Goal: Information Seeking & Learning: Learn about a topic

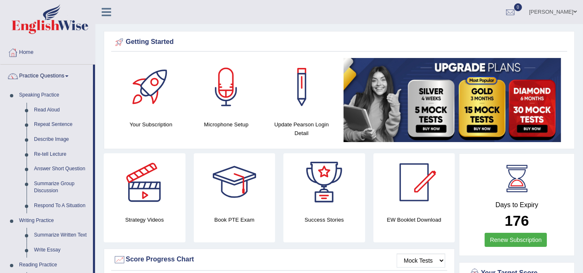
click at [573, 12] on span at bounding box center [574, 11] width 3 height 5
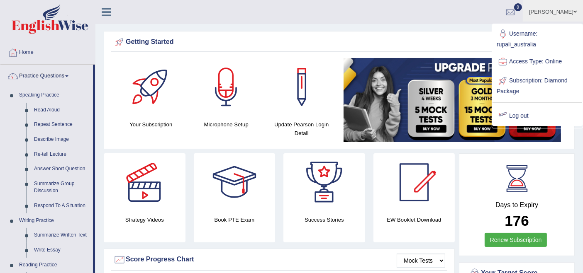
click at [529, 117] on link "Log out" at bounding box center [537, 116] width 90 height 19
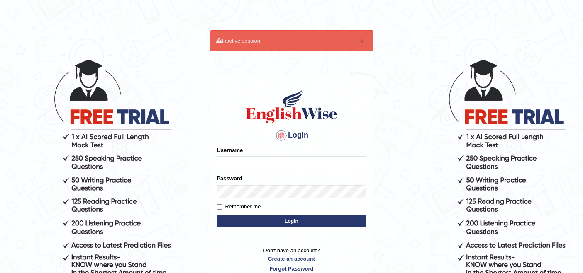
type input "rupali_australia"
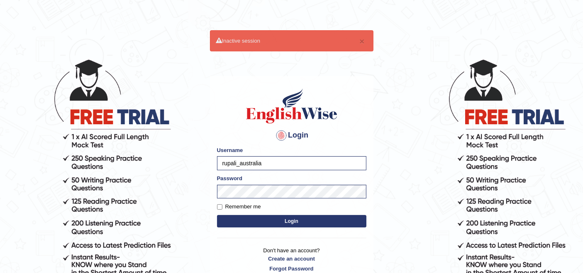
drag, startPoint x: 278, startPoint y: 166, endPoint x: 185, endPoint y: 165, distance: 93.8
click at [185, 165] on body "× Inactive session Login Please fix the following errors: Username rupali_austr…" at bounding box center [291, 165] width 583 height 273
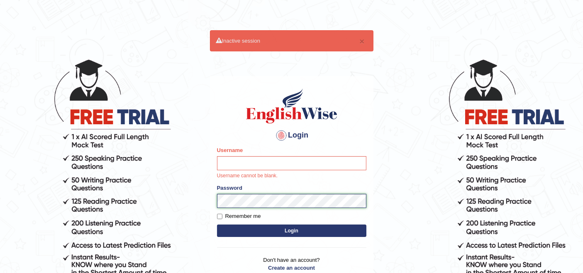
click at [205, 195] on body "× Inactive session Login Please fix the following errors: Username Username can…" at bounding box center [291, 165] width 583 height 273
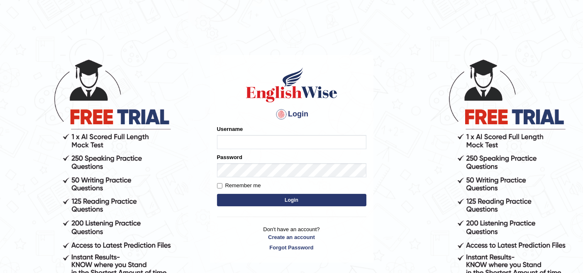
type input "rupali_australia"
click at [294, 202] on button "Login" at bounding box center [291, 200] width 149 height 12
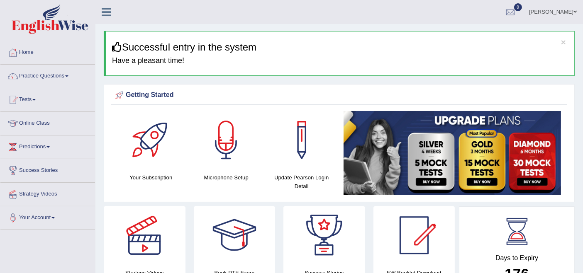
click at [45, 76] on link "Practice Questions" at bounding box center [47, 75] width 95 height 21
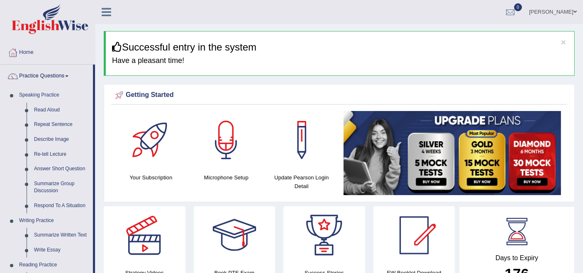
click at [576, 13] on span at bounding box center [574, 11] width 3 height 5
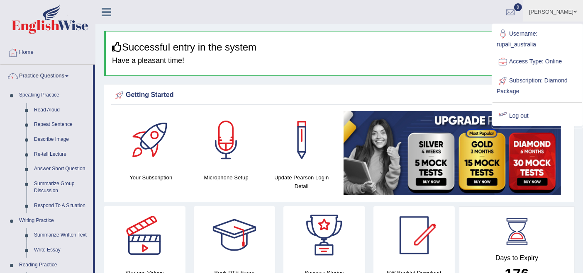
click at [523, 116] on link "Log out" at bounding box center [537, 116] width 90 height 19
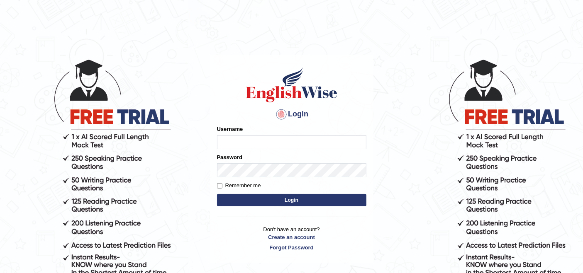
type input "rupali_australia"
click at [290, 203] on button "Login" at bounding box center [291, 200] width 149 height 12
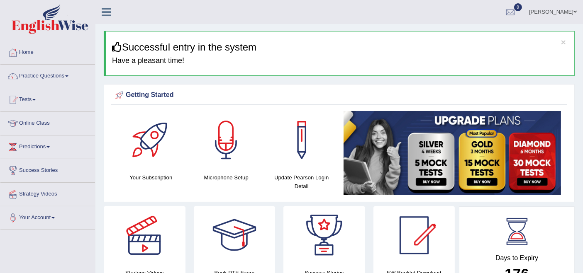
click at [41, 76] on link "Practice Questions" at bounding box center [47, 75] width 95 height 21
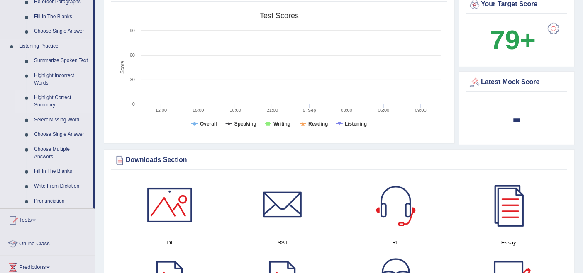
scroll to position [368, 0]
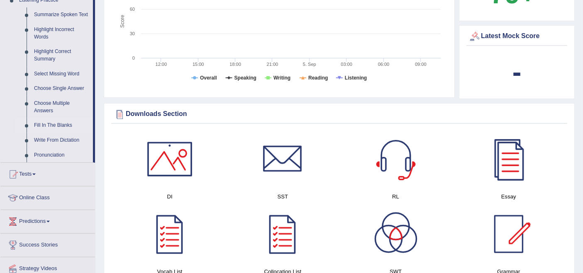
click at [44, 125] on link "Fill In The Blanks" at bounding box center [61, 125] width 63 height 15
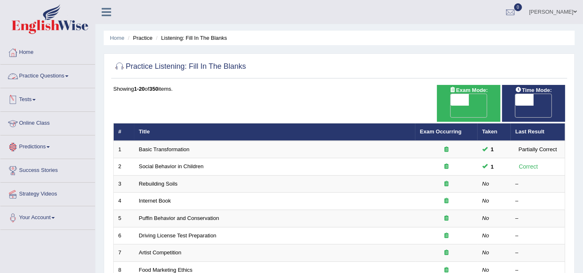
click at [41, 76] on link "Practice Questions" at bounding box center [47, 75] width 95 height 21
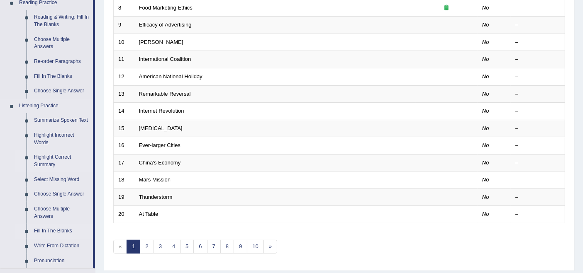
scroll to position [276, 0]
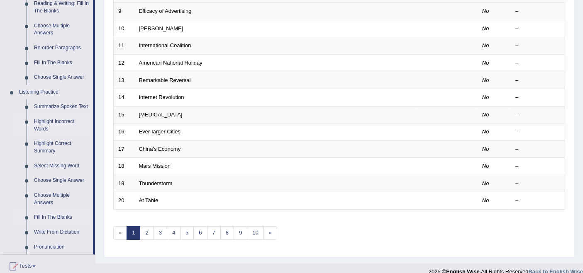
click at [54, 124] on link "Highlight Incorrect Words" at bounding box center [61, 126] width 63 height 22
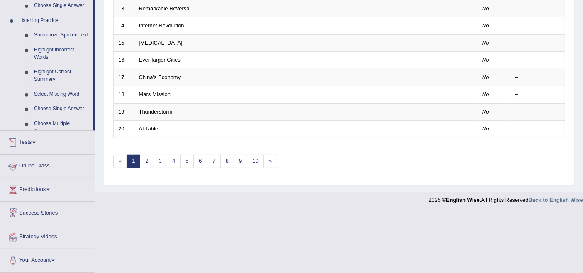
scroll to position [277, 0]
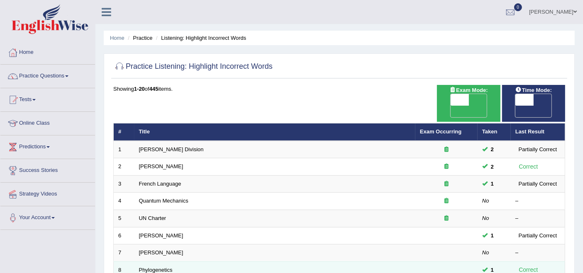
scroll to position [46, 0]
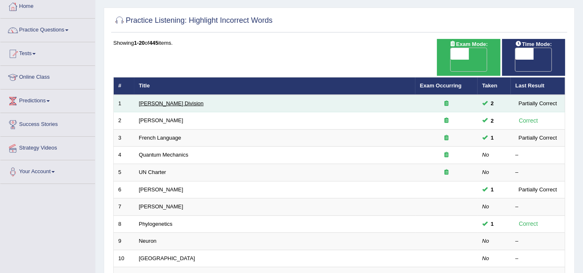
click at [160, 100] on link "Ward Division" at bounding box center [171, 103] width 65 height 6
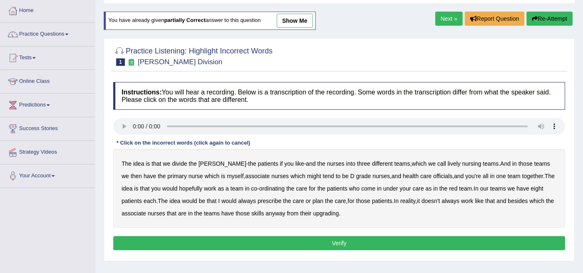
scroll to position [46, 0]
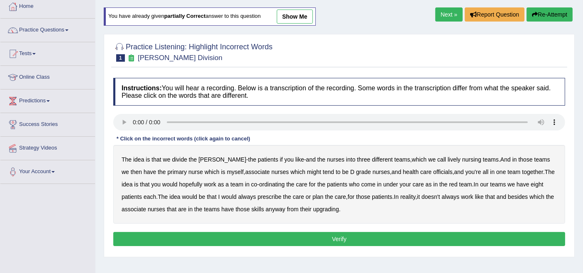
click at [448, 156] on b "lively" at bounding box center [454, 159] width 13 height 7
click at [307, 173] on b "might" at bounding box center [314, 172] width 14 height 7
click at [433, 170] on b "officials" at bounding box center [442, 172] width 19 height 7
click at [238, 198] on b "always" at bounding box center [247, 197] width 18 height 7
click at [330, 209] on b "upgrading" at bounding box center [326, 209] width 26 height 7
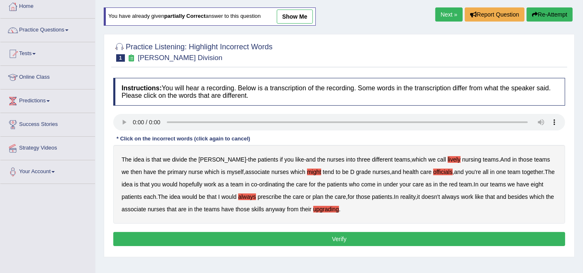
click at [238, 198] on b "always" at bounding box center [247, 197] width 18 height 7
click at [433, 173] on b "officials" at bounding box center [442, 172] width 19 height 7
click at [448, 161] on b "lively" at bounding box center [454, 159] width 13 height 7
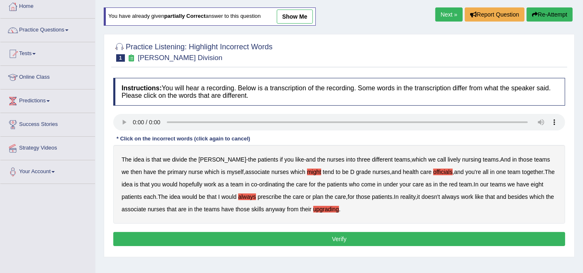
click at [448, 161] on b "lively" at bounding box center [454, 159] width 13 height 7
click at [339, 240] on button "Verify" at bounding box center [339, 239] width 452 height 14
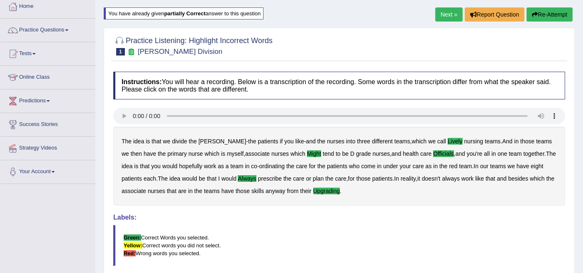
click at [448, 140] on b "lively" at bounding box center [455, 141] width 15 height 7
click at [448, 141] on b "lively" at bounding box center [455, 141] width 15 height 7
click at [446, 16] on link "Next »" at bounding box center [448, 14] width 27 height 14
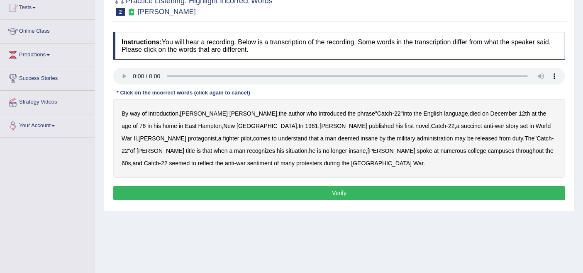
scroll to position [46, 0]
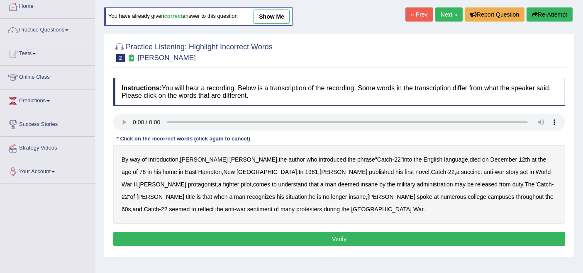
click at [439, 18] on link "Next »" at bounding box center [448, 14] width 27 height 14
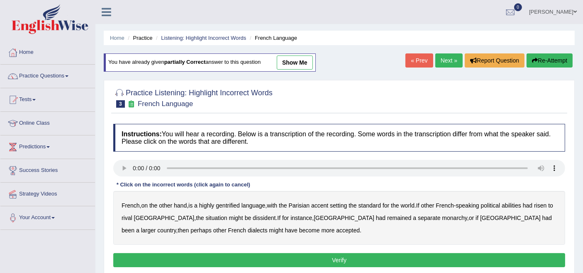
click at [232, 203] on b "gentrified" at bounding box center [228, 205] width 24 height 7
click at [517, 204] on b "abilities" at bounding box center [511, 205] width 19 height 7
click at [253, 215] on b "dissident" at bounding box center [264, 218] width 23 height 7
click at [442, 218] on b "monarchy" at bounding box center [454, 218] width 25 height 7
click at [268, 256] on button "Verify" at bounding box center [339, 260] width 452 height 14
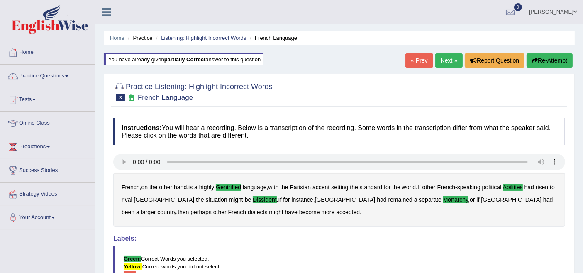
click at [56, 78] on link "Practice Questions" at bounding box center [47, 75] width 95 height 21
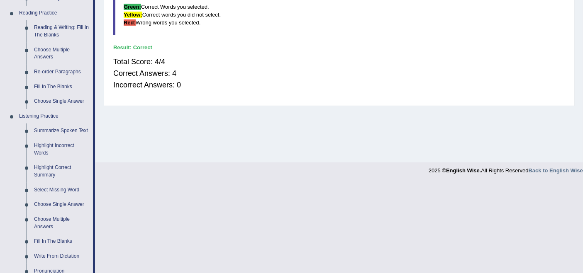
scroll to position [276, 0]
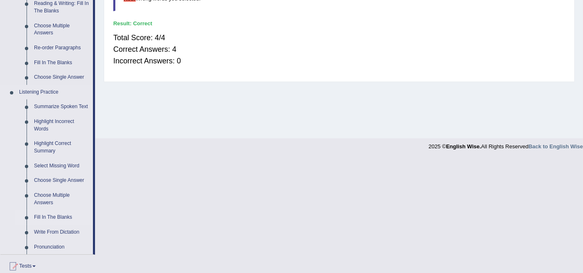
click at [45, 217] on link "Fill In The Blanks" at bounding box center [61, 217] width 63 height 15
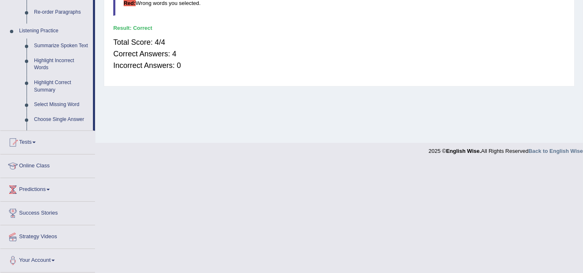
scroll to position [138, 0]
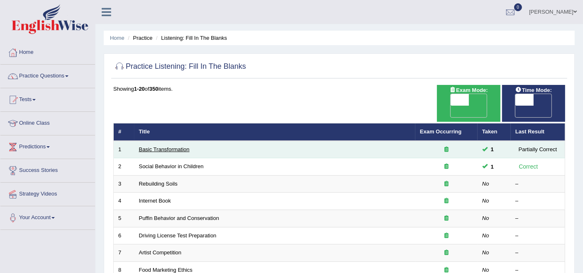
click at [154, 146] on link "Basic Transformation" at bounding box center [164, 149] width 51 height 6
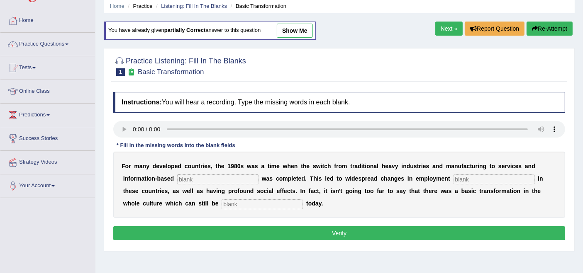
scroll to position [46, 0]
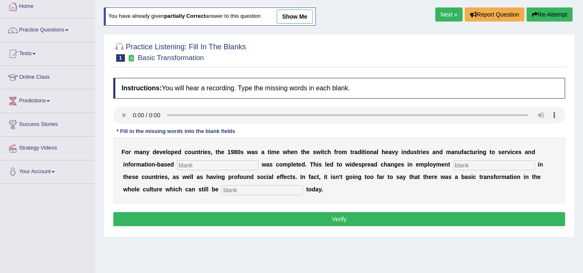
click at [210, 167] on input "text" at bounding box center [217, 166] width 81 height 10
click at [475, 166] on input "text" at bounding box center [493, 166] width 81 height 10
type input "P"
type input "patterns"
click at [197, 164] on input "text" at bounding box center [217, 166] width 81 height 10
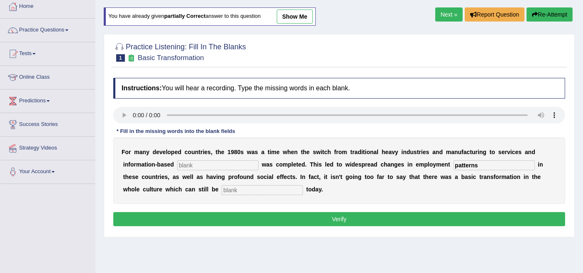
click at [231, 187] on input "text" at bounding box center [262, 190] width 81 height 10
type input "o"
type input "e"
type input "observed"
click at [195, 165] on input "text" at bounding box center [217, 166] width 81 height 10
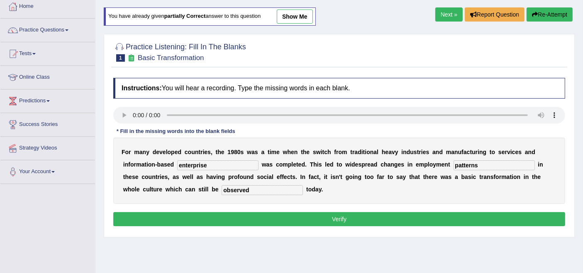
type input "enterprise"
click at [311, 215] on button "Verify" at bounding box center [339, 219] width 452 height 14
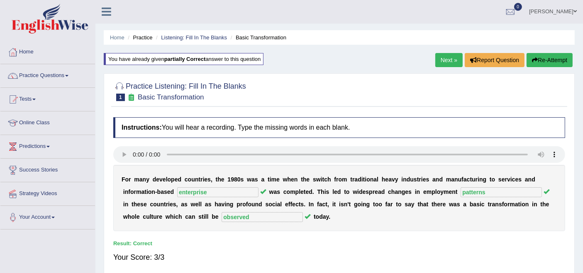
scroll to position [0, 0]
click at [440, 56] on link "Next »" at bounding box center [448, 61] width 27 height 14
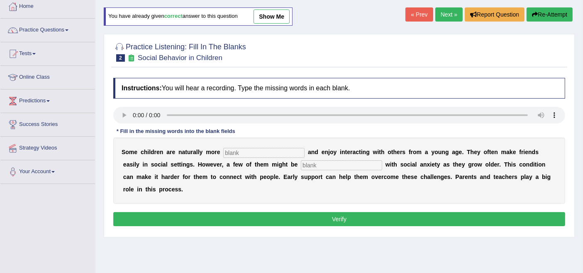
click at [256, 154] on input "text" at bounding box center [263, 153] width 81 height 10
type input "naturally"
click at [328, 167] on input "text" at bounding box center [341, 166] width 81 height 10
drag, startPoint x: 340, startPoint y: 163, endPoint x: 302, endPoint y: 165, distance: 38.6
click at [302, 165] on input "diagnosed" at bounding box center [341, 166] width 81 height 10
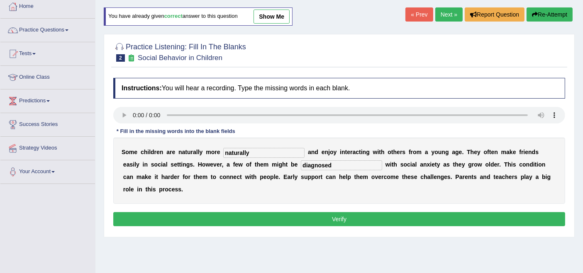
type input "diagnosed"
click at [338, 177] on b at bounding box center [337, 177] width 3 height 7
click at [264, 154] on input "naturally" at bounding box center [263, 153] width 81 height 10
click at [336, 220] on button "Verify" at bounding box center [339, 219] width 452 height 14
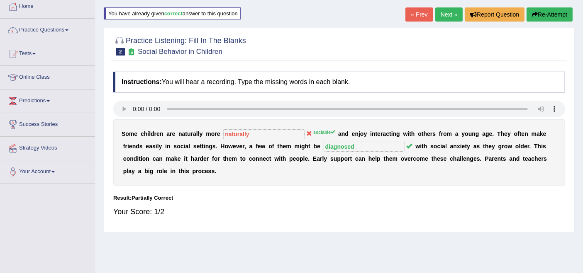
click at [446, 19] on link "Next »" at bounding box center [448, 14] width 27 height 14
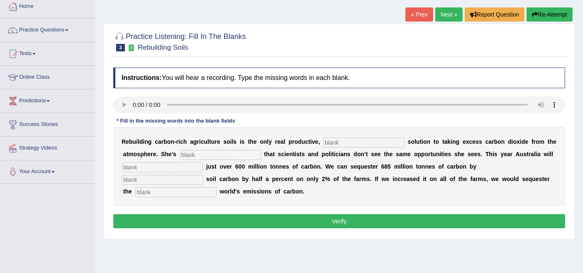
click at [363, 144] on input "text" at bounding box center [363, 143] width 81 height 10
click at [226, 154] on input "text" at bounding box center [220, 155] width 81 height 10
click at [146, 168] on input "text" at bounding box center [162, 168] width 81 height 10
click at [342, 143] on input "text" at bounding box center [363, 143] width 81 height 10
type input "permanent"
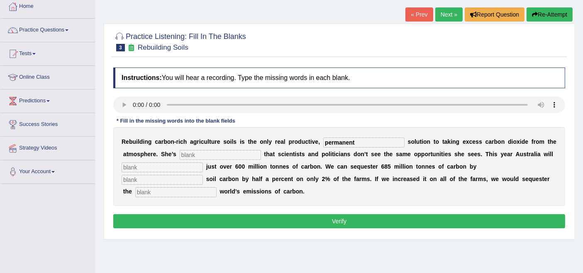
click at [197, 155] on input "text" at bounding box center [220, 155] width 81 height 10
click at [160, 169] on input "text" at bounding box center [162, 168] width 81 height 10
click at [356, 144] on input "permanent" at bounding box center [363, 143] width 81 height 10
click at [173, 193] on input "text" at bounding box center [175, 193] width 81 height 10
click at [204, 154] on input "text" at bounding box center [220, 155] width 81 height 10
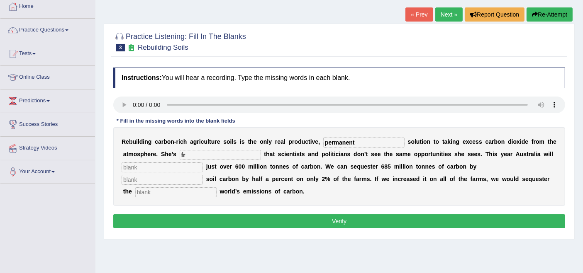
type input "f"
type input "frustrated"
click at [143, 169] on input "text" at bounding box center [162, 168] width 81 height 10
type input "Australian"
click at [158, 183] on input "text" at bounding box center [162, 180] width 81 height 10
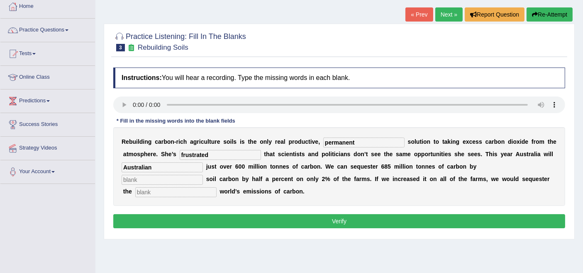
click at [155, 196] on input "text" at bounding box center [175, 193] width 81 height 10
click at [158, 191] on input "text" at bounding box center [175, 193] width 81 height 10
type input "whole"
click at [161, 180] on input "text" at bounding box center [162, 180] width 81 height 10
type input "increasing"
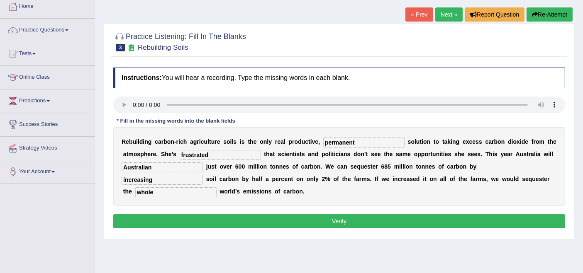
click at [316, 222] on button "Verify" at bounding box center [339, 221] width 452 height 14
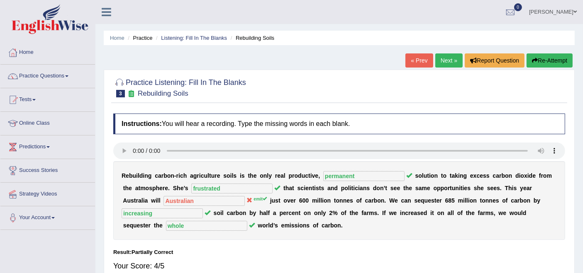
click at [436, 62] on link "Next »" at bounding box center [448, 61] width 27 height 14
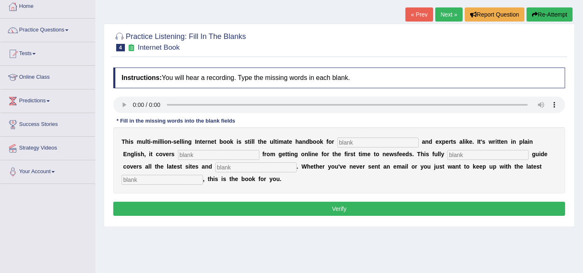
click at [362, 143] on input "text" at bounding box center [377, 143] width 81 height 10
click at [205, 152] on input "text" at bounding box center [218, 155] width 81 height 10
click at [144, 177] on input "text" at bounding box center [162, 180] width 81 height 10
type input "developments"
click at [473, 158] on input "text" at bounding box center [487, 155] width 81 height 10
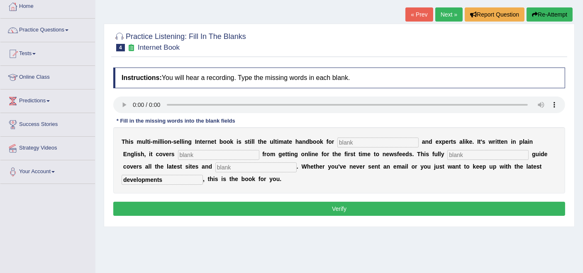
click at [351, 143] on input "text" at bounding box center [377, 143] width 81 height 10
type input "novices"
click at [221, 156] on input "text" at bounding box center [218, 155] width 81 height 10
type input "everything"
drag, startPoint x: 461, startPoint y: 157, endPoint x: 461, endPoint y: 163, distance: 5.4
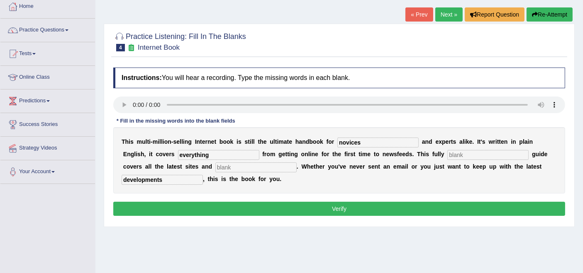
click at [461, 163] on div "T h i s m u l t i - m i l l i o n - s e l l i n g I n t e r n e t b o o k i s s…" at bounding box center [339, 160] width 452 height 66
type input "revised"
click at [229, 166] on input "text" at bounding box center [255, 168] width 81 height 10
type input "crases"
click at [262, 207] on button "Verify" at bounding box center [339, 209] width 452 height 14
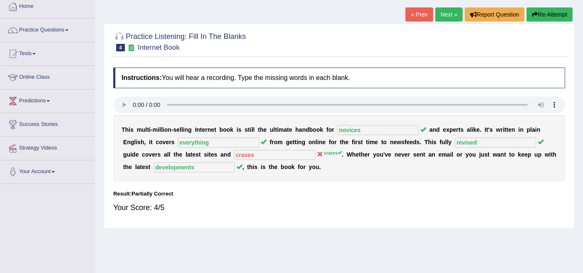
click at [439, 17] on link "Next »" at bounding box center [448, 14] width 27 height 14
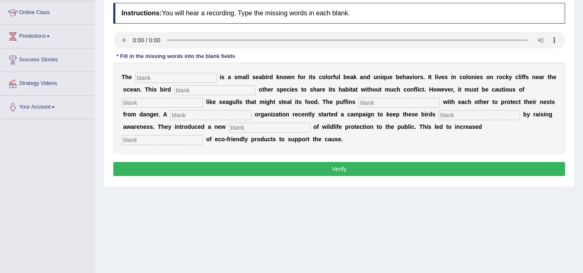
scroll to position [92, 0]
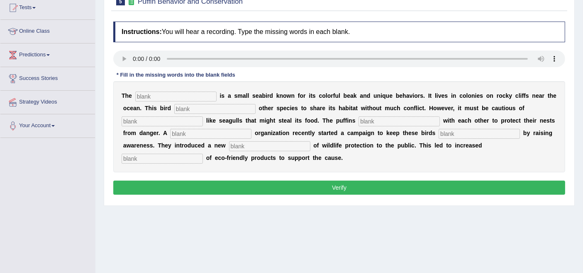
click at [234, 111] on input "text" at bounding box center [214, 109] width 81 height 10
click at [168, 99] on input "text" at bounding box center [175, 97] width 81 height 10
click at [174, 97] on input "text" at bounding box center [175, 97] width 81 height 10
type input "puffin"
click at [229, 111] on input "text" at bounding box center [214, 109] width 81 height 10
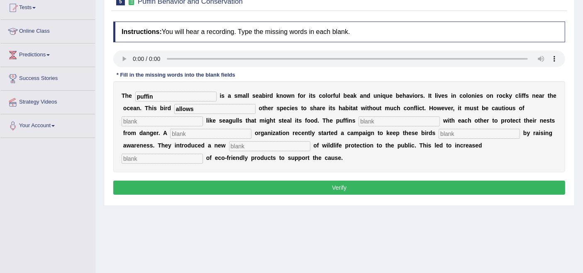
type input "allows"
click at [164, 120] on input "text" at bounding box center [162, 122] width 81 height 10
type input "predators"
click at [375, 119] on input "text" at bounding box center [398, 122] width 81 height 10
type input "cooperate"
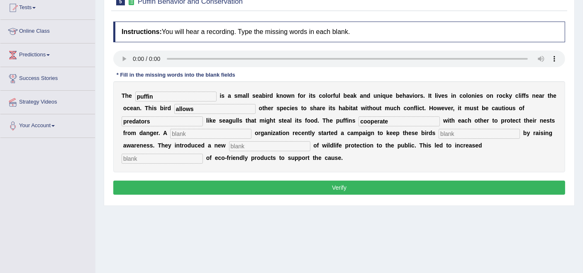
click at [246, 134] on input "text" at bounding box center [210, 134] width 81 height 10
type input "corporate"
click at [480, 131] on input "text" at bounding box center [479, 134] width 81 height 10
type input "safe"
click at [280, 136] on div "T h e puffin i s a s m a l l s e a b i r d k n o w n f o r i t s c o l o r f u …" at bounding box center [339, 126] width 452 height 91
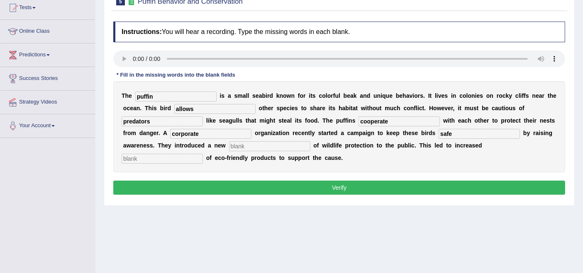
click at [278, 144] on input "text" at bounding box center [269, 146] width 81 height 10
type input "conception"
click at [164, 159] on input "text" at bounding box center [162, 159] width 81 height 10
type input "consumption"
click at [277, 190] on button "Verify" at bounding box center [339, 188] width 452 height 14
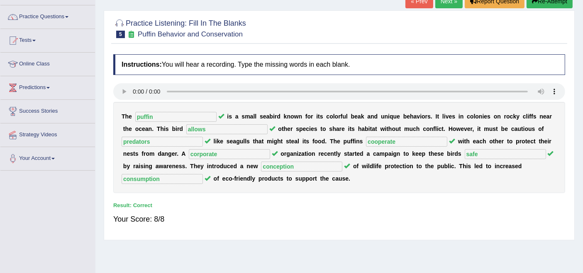
scroll to position [46, 0]
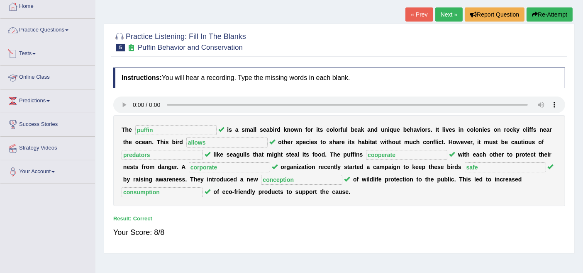
click at [34, 34] on link "Practice Questions" at bounding box center [47, 29] width 95 height 21
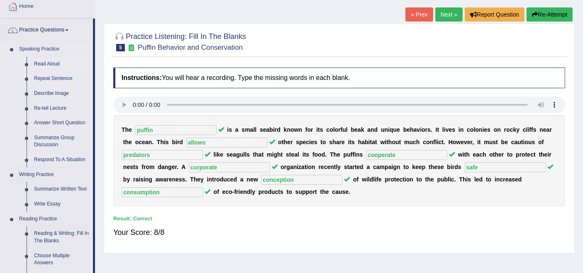
click at [33, 57] on link "Read Aloud" at bounding box center [61, 64] width 63 height 15
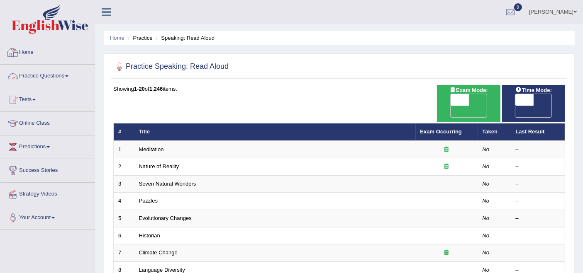
drag, startPoint x: 29, startPoint y: 48, endPoint x: 100, endPoint y: 63, distance: 72.6
click at [29, 49] on link "Home" at bounding box center [47, 51] width 95 height 21
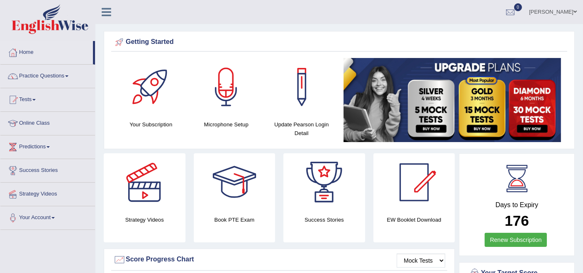
click at [50, 75] on link "Practice Questions" at bounding box center [47, 75] width 95 height 21
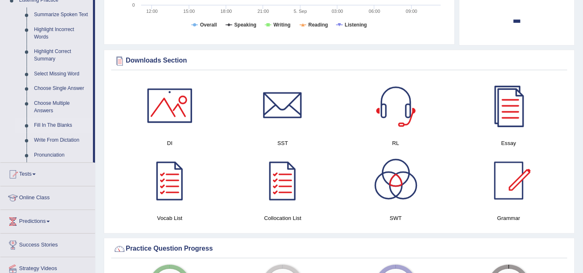
scroll to position [322, 0]
click at [62, 124] on link "Fill In The Blanks" at bounding box center [61, 125] width 63 height 15
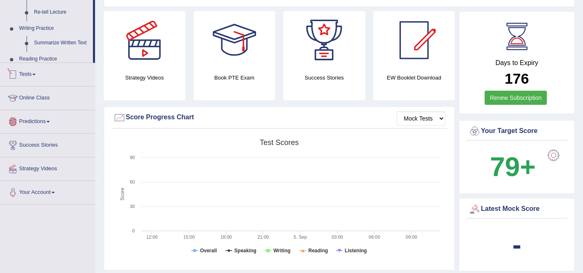
scroll to position [313, 0]
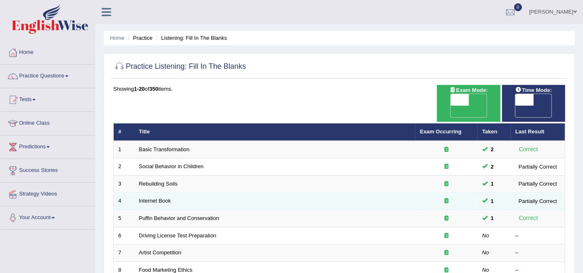
scroll to position [46, 0]
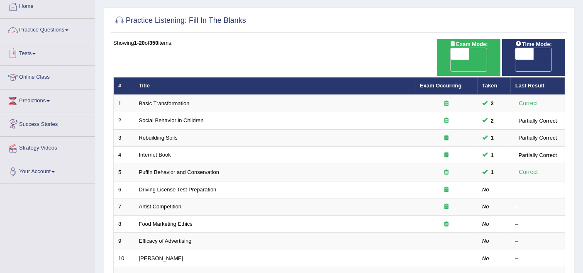
click at [37, 29] on link "Practice Questions" at bounding box center [47, 29] width 95 height 21
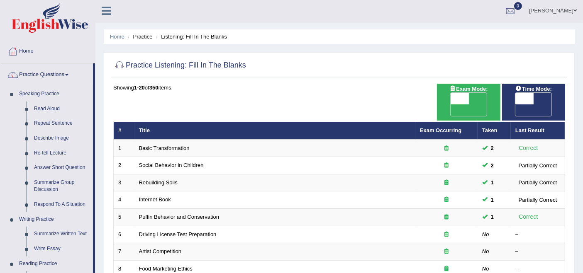
scroll to position [0, 0]
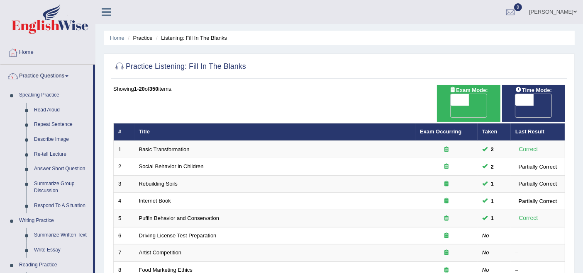
click at [571, 14] on link "Rupali Selly" at bounding box center [553, 11] width 60 height 22
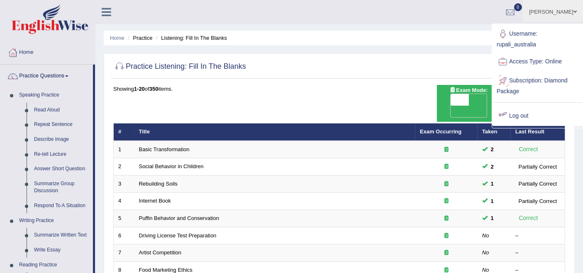
click at [531, 116] on link "Log out" at bounding box center [537, 116] width 90 height 19
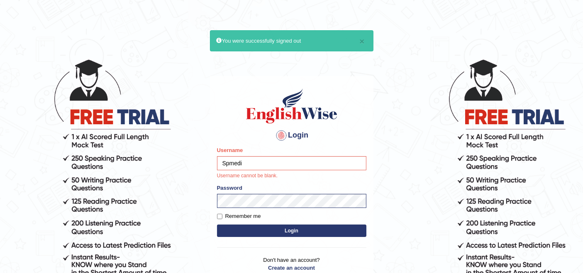
type input "Spmedi"
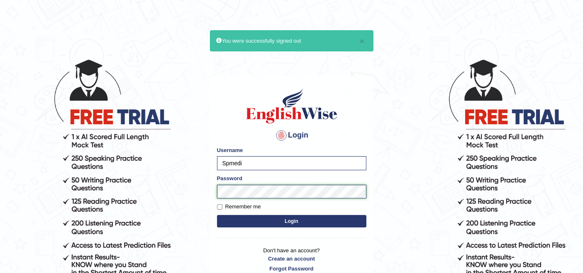
click at [216, 200] on div "Login Please fix the following errors: Username Spmedi Password Remember me Log…" at bounding box center [291, 179] width 163 height 207
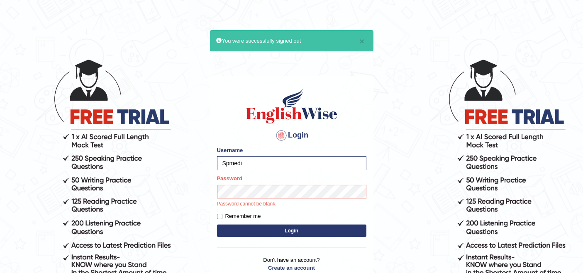
click at [258, 185] on div "Password Password cannot be blank." at bounding box center [291, 192] width 149 height 34
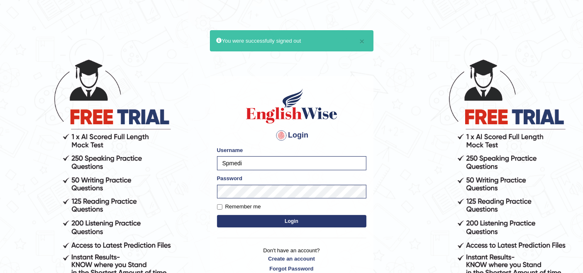
click at [276, 224] on button "Login" at bounding box center [291, 221] width 149 height 12
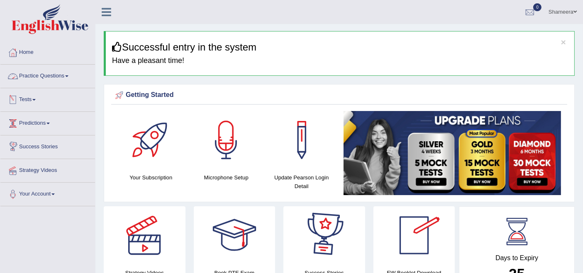
drag, startPoint x: 47, startPoint y: 78, endPoint x: 90, endPoint y: 90, distance: 44.8
click at [47, 78] on link "Practice Questions" at bounding box center [47, 75] width 95 height 21
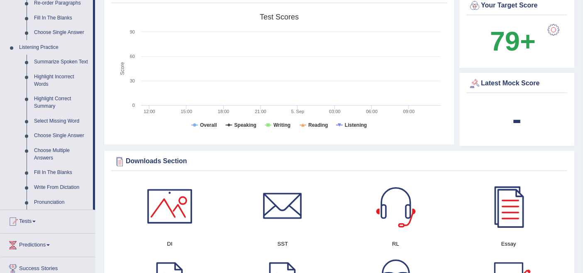
scroll to position [322, 0]
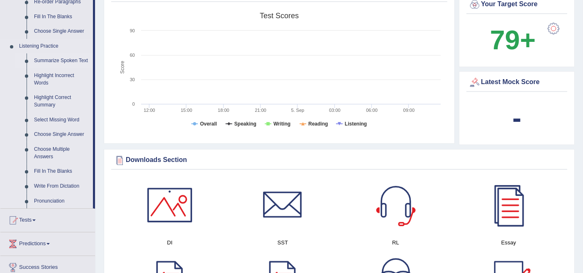
click at [79, 61] on link "Summarize Spoken Text" at bounding box center [61, 61] width 63 height 15
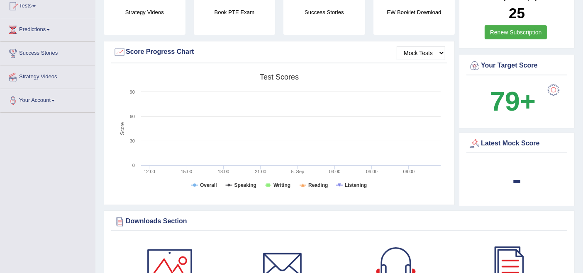
scroll to position [290, 0]
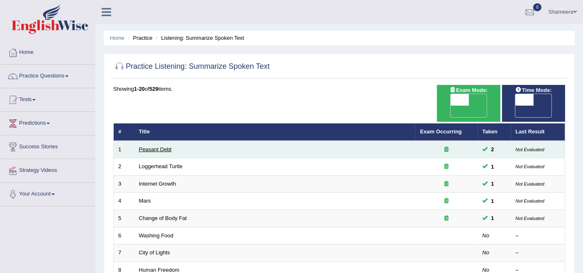
click at [148, 146] on link "Peasant Debt" at bounding box center [155, 149] width 33 height 6
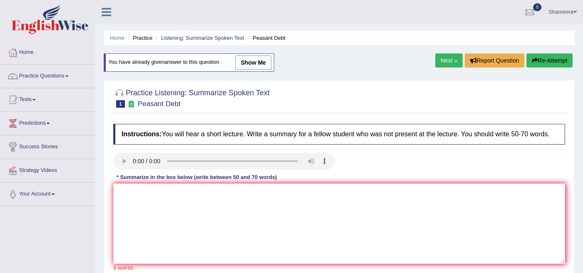
click at [242, 64] on link "show me" at bounding box center [253, 63] width 36 height 14
type textarea "The speaker provides brief information about farmers in [GEOGRAPHIC_DATA]. Init…"
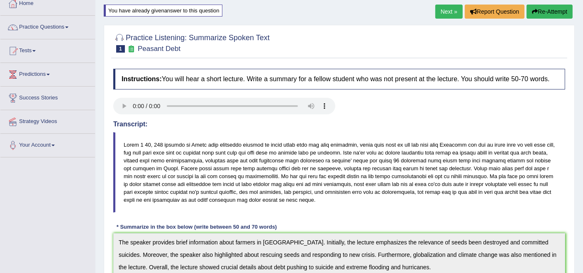
scroll to position [23, 0]
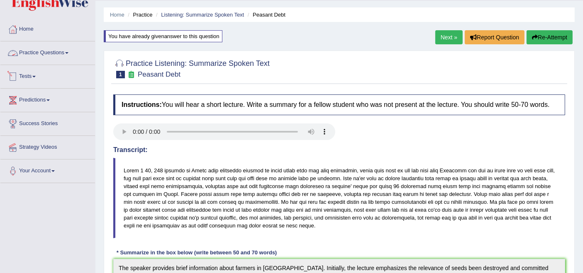
click at [60, 48] on link "Practice Questions" at bounding box center [47, 51] width 95 height 21
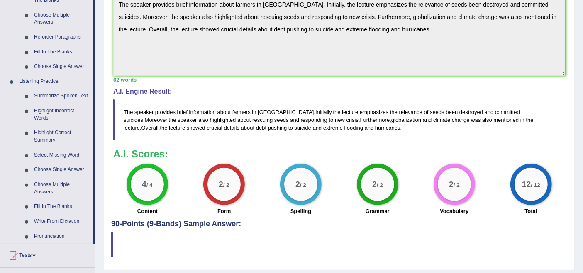
scroll to position [283, 0]
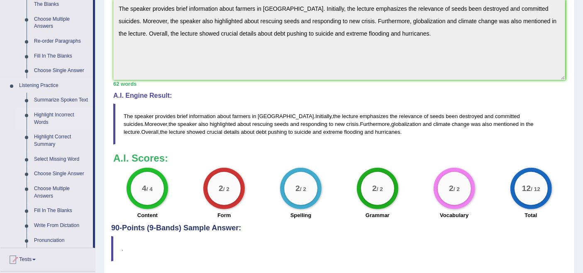
click at [56, 115] on link "Highlight Incorrect Words" at bounding box center [61, 119] width 63 height 22
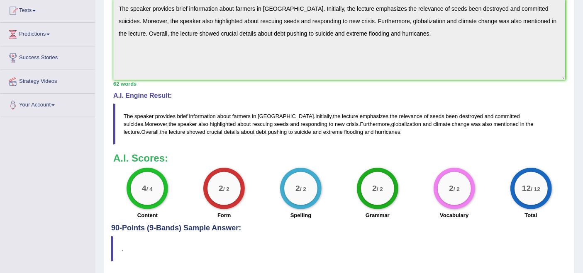
scroll to position [204, 0]
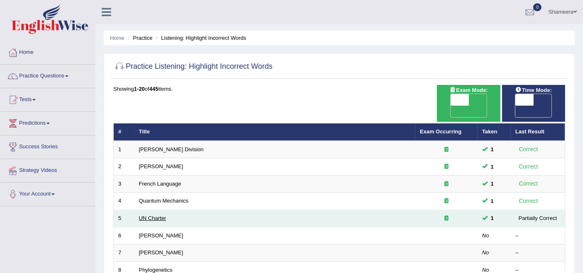
click at [151, 215] on link "UN Charter" at bounding box center [152, 218] width 27 height 6
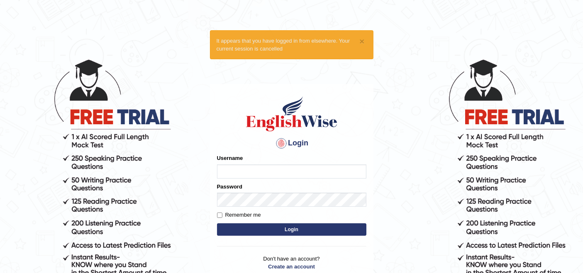
type input "Spmedi"
click at [317, 234] on button "Login" at bounding box center [291, 230] width 149 height 12
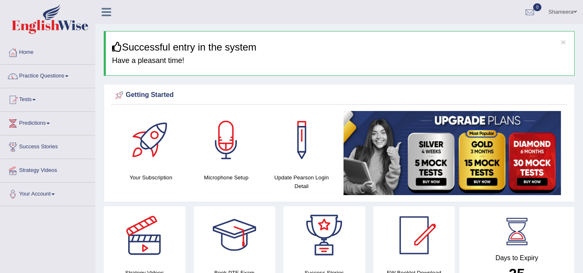
click at [34, 77] on link "Practice Questions" at bounding box center [47, 75] width 95 height 21
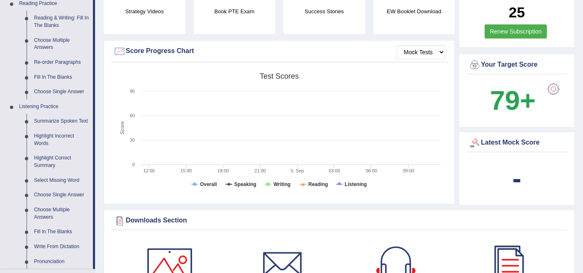
scroll to position [276, 0]
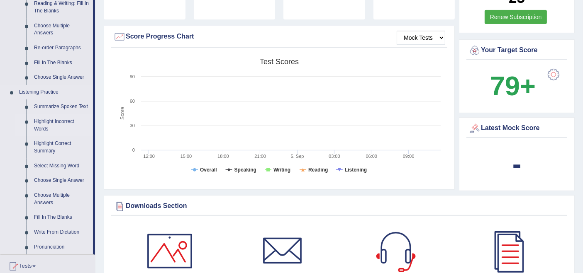
click at [53, 123] on link "Highlight Incorrect Words" at bounding box center [61, 126] width 63 height 22
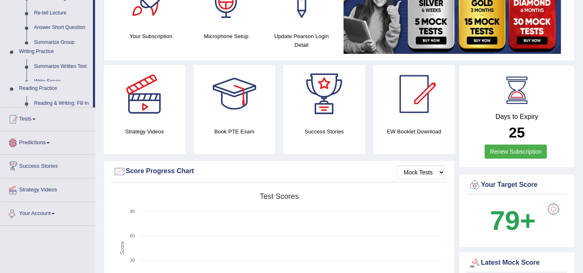
scroll to position [259, 0]
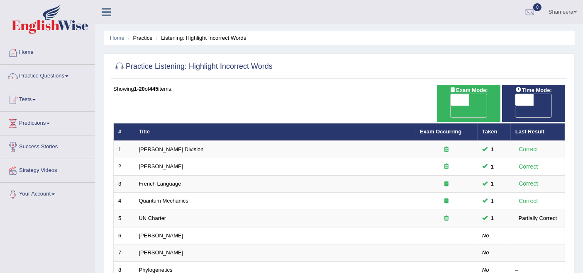
click at [451, 106] on span "OFF" at bounding box center [441, 112] width 18 height 12
checkbox input "true"
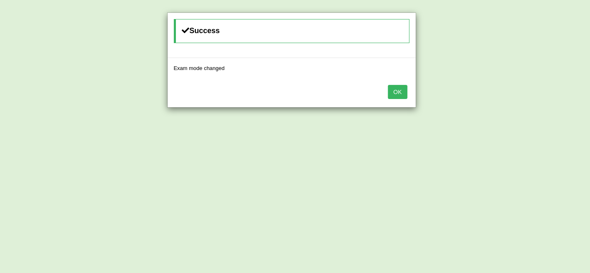
click at [392, 93] on button "OK" at bounding box center [397, 92] width 19 height 14
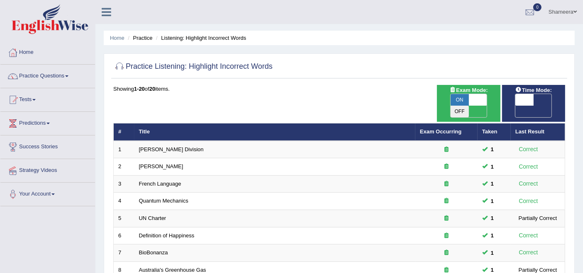
click at [515, 106] on span "OFF" at bounding box center [506, 112] width 18 height 12
checkbox input "true"
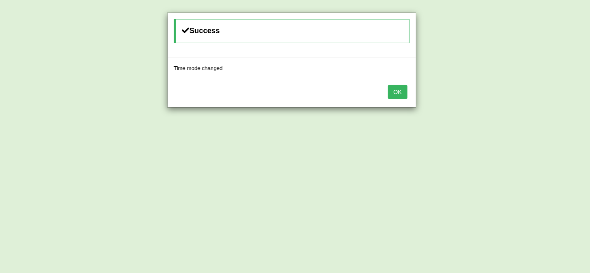
click at [402, 90] on button "OK" at bounding box center [397, 92] width 19 height 14
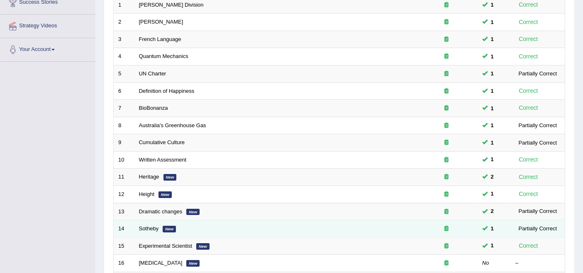
scroll to position [92, 0]
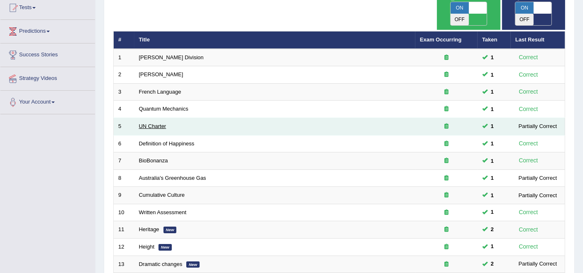
click at [158, 123] on link "UN Charter" at bounding box center [152, 126] width 27 height 6
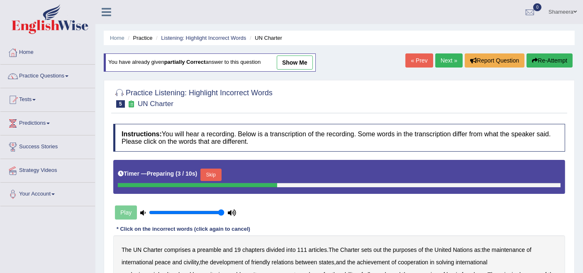
drag, startPoint x: 295, startPoint y: 68, endPoint x: 299, endPoint y: 73, distance: 6.8
click at [295, 68] on link "show me" at bounding box center [295, 63] width 36 height 14
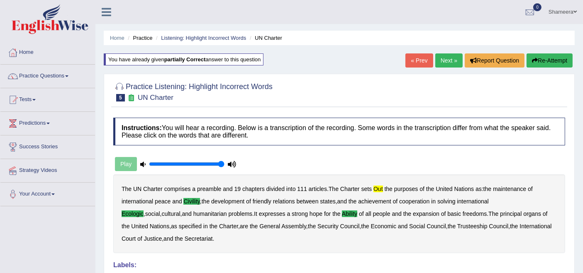
click at [453, 63] on link "Next »" at bounding box center [448, 61] width 27 height 14
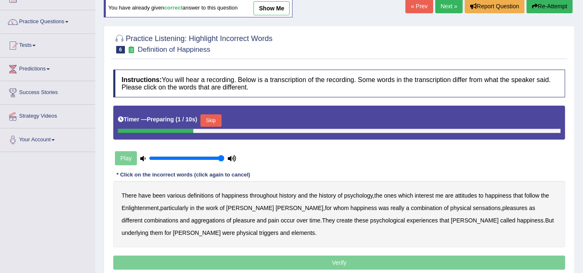
scroll to position [46, 0]
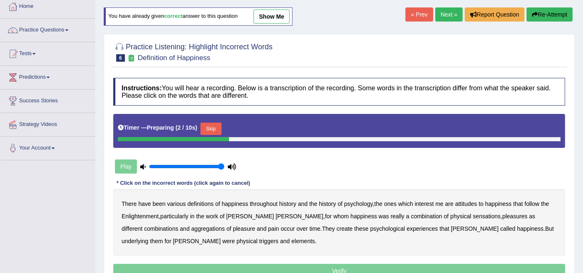
drag, startPoint x: 290, startPoint y: 18, endPoint x: 294, endPoint y: 27, distance: 9.3
click at [290, 19] on link "show me" at bounding box center [271, 17] width 36 height 14
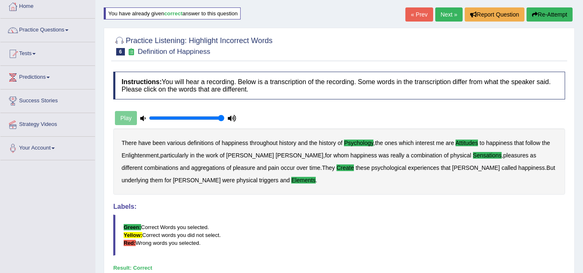
click at [447, 18] on link "Next »" at bounding box center [448, 14] width 27 height 14
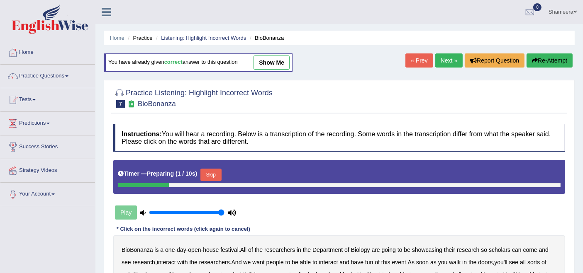
click at [266, 62] on link "show me" at bounding box center [271, 63] width 36 height 14
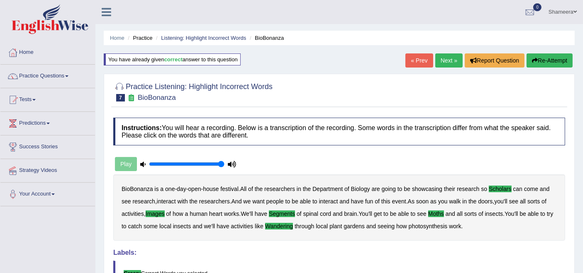
click at [439, 59] on link "Next »" at bounding box center [448, 61] width 27 height 14
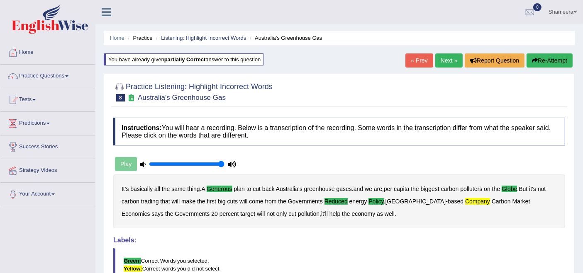
click at [446, 62] on link "Next »" at bounding box center [448, 61] width 27 height 14
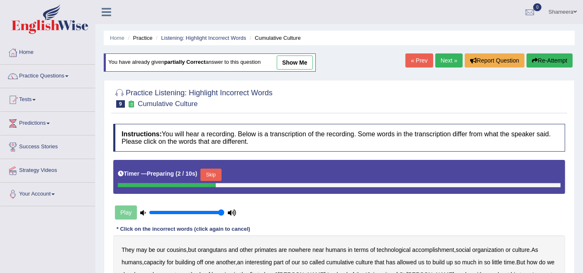
click at [301, 65] on link "show me" at bounding box center [295, 63] width 36 height 14
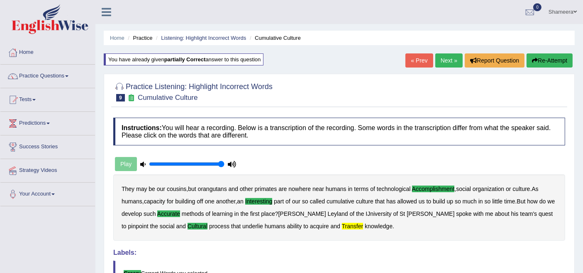
drag, startPoint x: 440, startPoint y: 60, endPoint x: 439, endPoint y: 68, distance: 7.9
click at [440, 60] on link "Next »" at bounding box center [448, 61] width 27 height 14
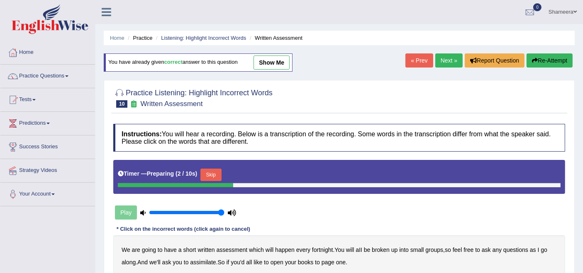
click at [283, 61] on link "show me" at bounding box center [271, 63] width 36 height 14
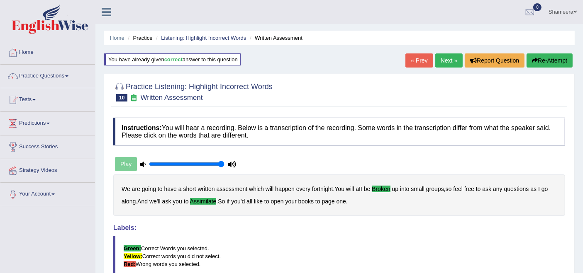
drag, startPoint x: 441, startPoint y: 65, endPoint x: 440, endPoint y: 76, distance: 10.9
click at [442, 65] on link "Next »" at bounding box center [448, 61] width 27 height 14
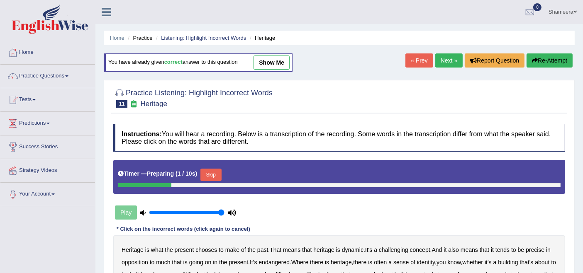
click at [283, 58] on link "show me" at bounding box center [271, 63] width 36 height 14
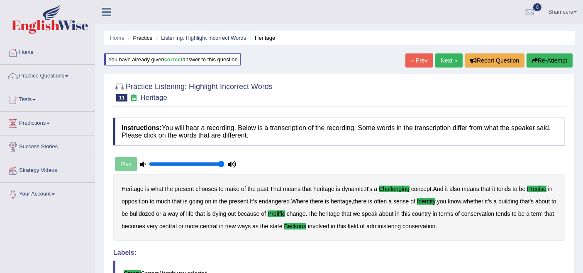
click at [443, 58] on link "Next »" at bounding box center [448, 61] width 27 height 14
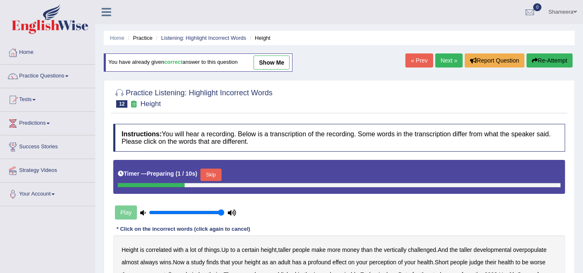
click at [273, 60] on link "show me" at bounding box center [271, 63] width 36 height 14
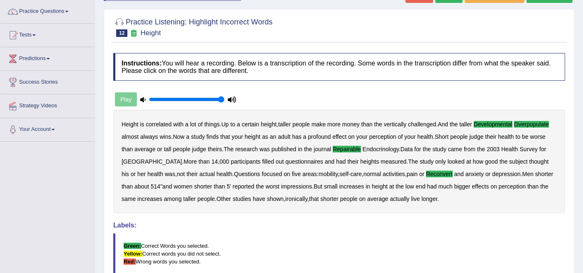
scroll to position [46, 0]
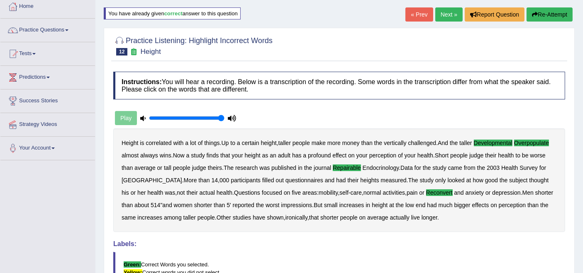
click at [436, 17] on link "Next »" at bounding box center [448, 14] width 27 height 14
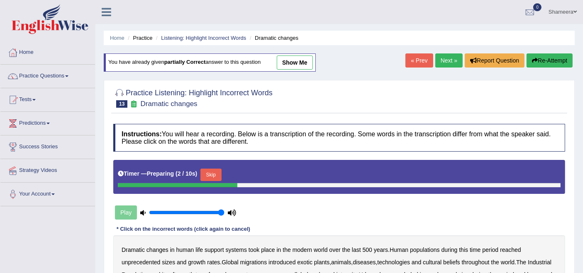
drag, startPoint x: 296, startPoint y: 62, endPoint x: 300, endPoint y: 64, distance: 4.5
click at [296, 62] on link "show me" at bounding box center [295, 63] width 36 height 14
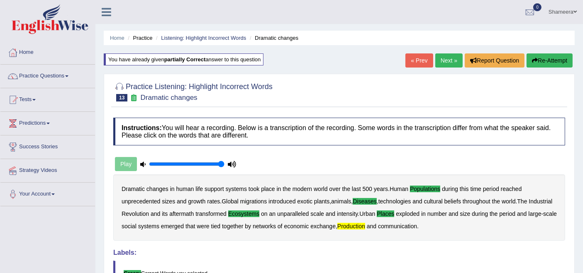
click at [451, 63] on link "Next »" at bounding box center [448, 61] width 27 height 14
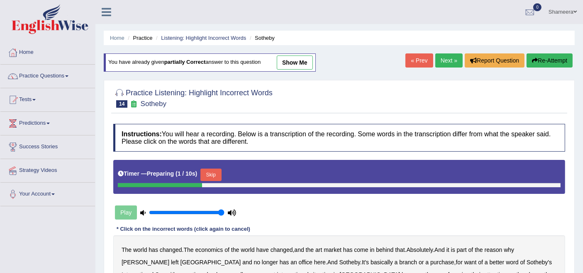
click at [288, 60] on link "show me" at bounding box center [295, 63] width 36 height 14
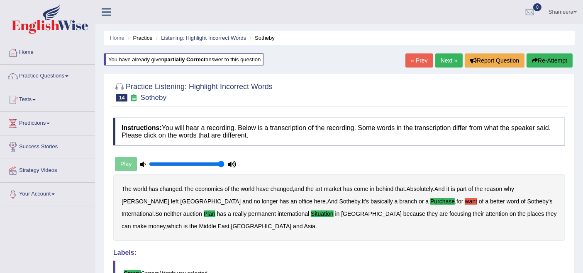
click at [444, 60] on link "Next »" at bounding box center [448, 61] width 27 height 14
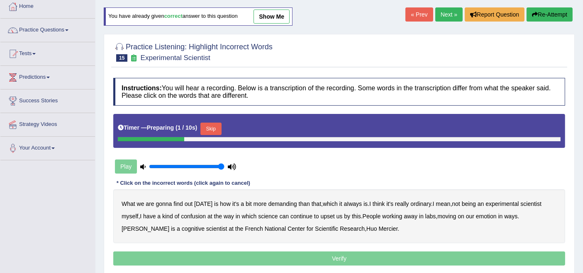
drag, startPoint x: 277, startPoint y: 15, endPoint x: 285, endPoint y: 23, distance: 11.7
click at [277, 15] on link "show me" at bounding box center [271, 17] width 36 height 14
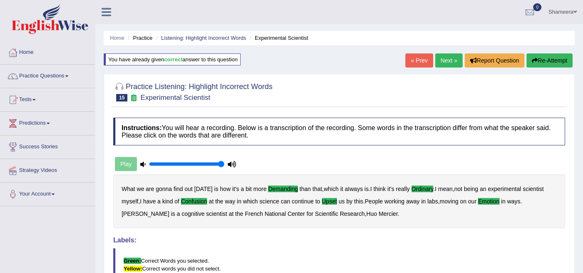
drag, startPoint x: 453, startPoint y: 61, endPoint x: 453, endPoint y: 66, distance: 5.4
click at [453, 62] on link "Next »" at bounding box center [448, 61] width 27 height 14
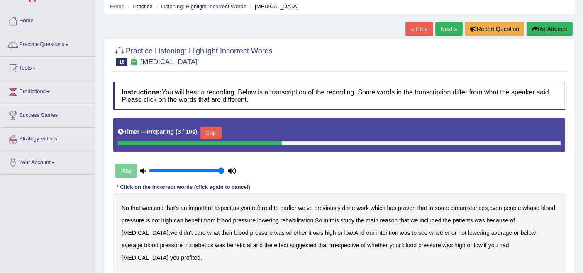
scroll to position [46, 0]
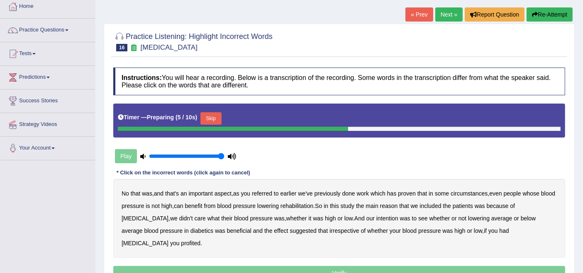
drag, startPoint x: 404, startPoint y: 16, endPoint x: 404, endPoint y: 20, distance: 4.6
click at [405, 16] on link "« Prev" at bounding box center [418, 14] width 27 height 14
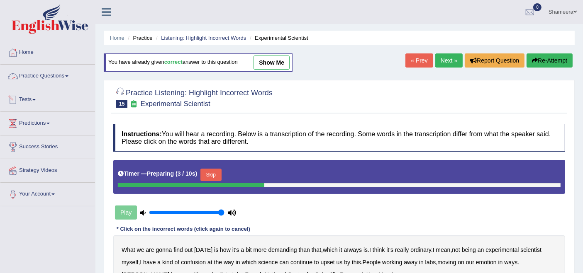
click at [54, 78] on link "Practice Questions" at bounding box center [47, 75] width 95 height 21
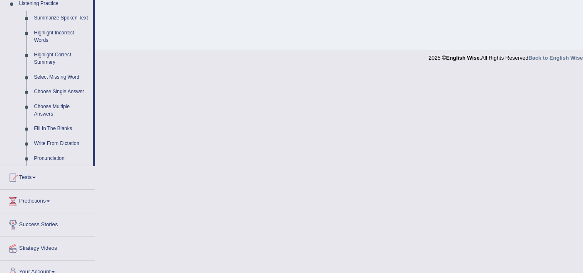
scroll to position [368, 0]
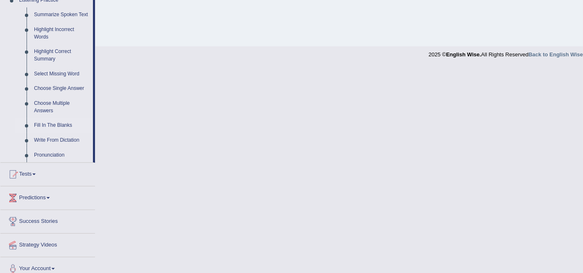
click at [56, 118] on link "Fill In The Blanks" at bounding box center [61, 125] width 63 height 15
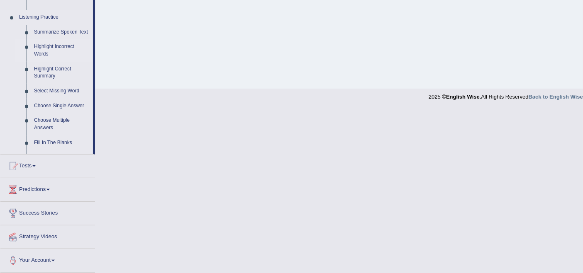
scroll to position [242, 0]
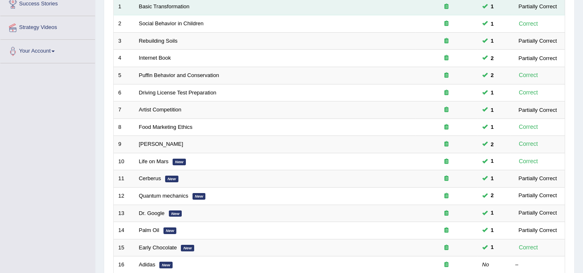
scroll to position [92, 0]
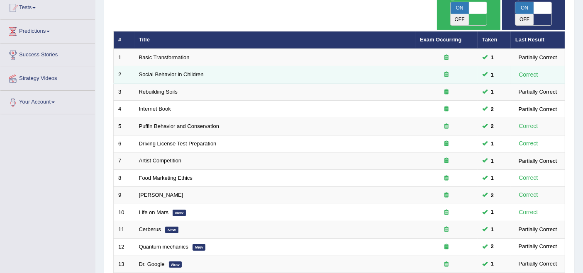
drag, startPoint x: 175, startPoint y: 42, endPoint x: 230, endPoint y: 54, distance: 56.4
click at [175, 54] on link "Basic Transformation" at bounding box center [164, 57] width 51 height 6
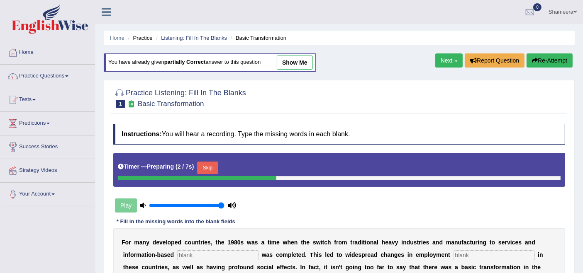
click at [302, 66] on link "show me" at bounding box center [295, 63] width 36 height 14
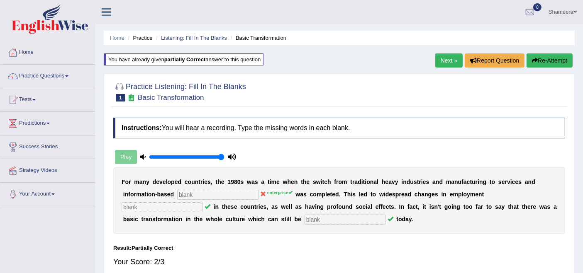
type input "enterprice"
type input "patterns"
type input "observed"
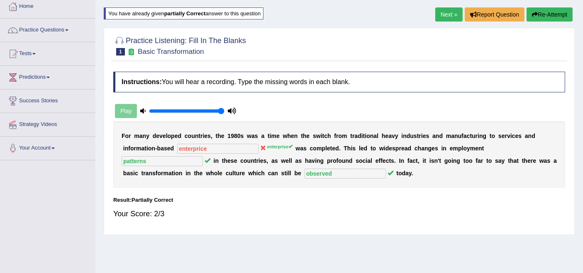
drag, startPoint x: 444, startPoint y: 20, endPoint x: 443, endPoint y: 30, distance: 10.5
click at [444, 21] on link "Next »" at bounding box center [448, 14] width 27 height 14
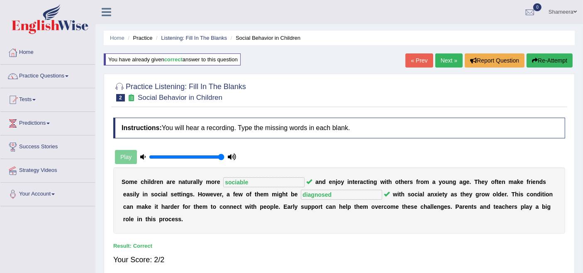
click at [449, 63] on link "Next »" at bounding box center [448, 61] width 27 height 14
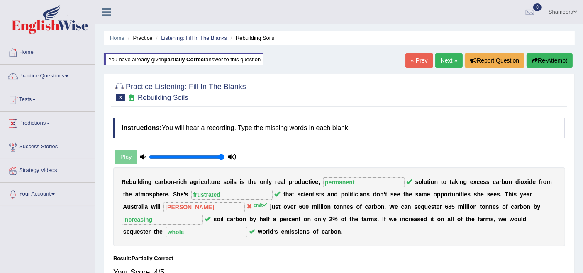
click at [441, 67] on div "« Prev Next » Report Question Re-Attempt" at bounding box center [489, 62] width 169 height 16
click at [441, 62] on link "Next »" at bounding box center [448, 61] width 27 height 14
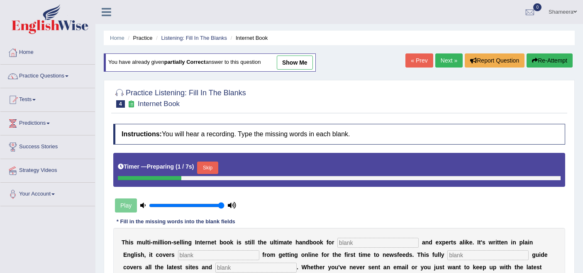
click at [289, 66] on link "show me" at bounding box center [295, 63] width 36 height 14
type input "novices"
type input "everthing"
type input "revised"
type input "crazes"
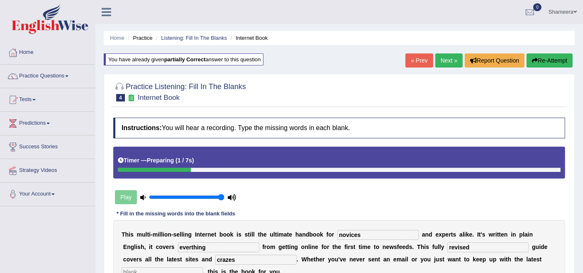
click at [444, 61] on link "Next »" at bounding box center [448, 61] width 27 height 14
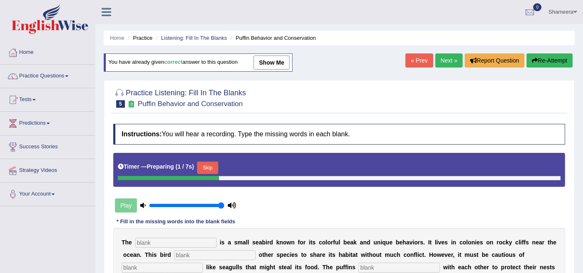
click at [268, 62] on link "show me" at bounding box center [271, 63] width 36 height 14
type input "puffin"
type input "allows"
type input "predators"
type input "cooperate"
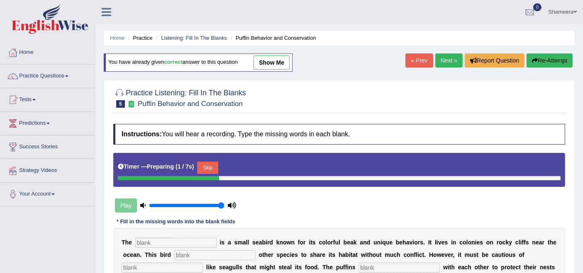
type input "corporate"
type input "safe"
type input "conception"
type input "consumption"
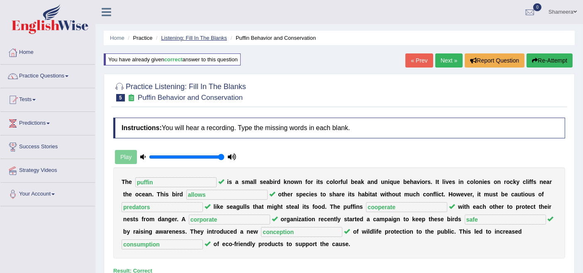
click at [185, 39] on link "Listening: Fill In The Blanks" at bounding box center [194, 38] width 66 height 6
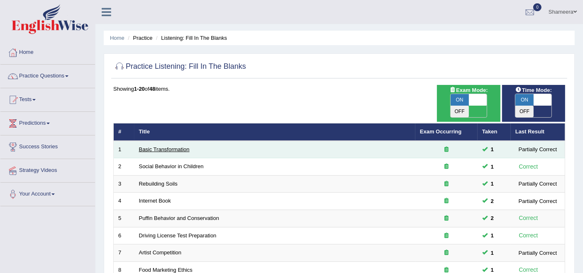
click at [175, 146] on link "Basic Transformation" at bounding box center [164, 149] width 51 height 6
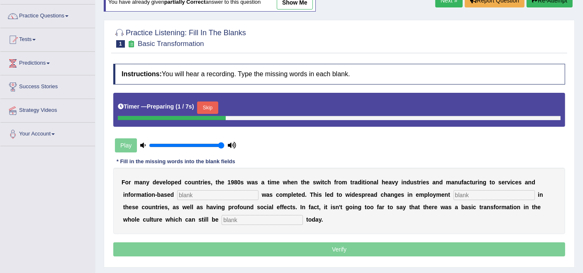
scroll to position [46, 0]
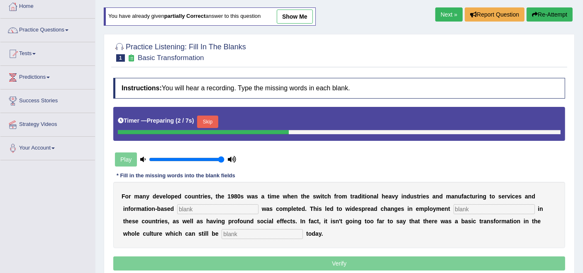
click at [292, 18] on link "show me" at bounding box center [295, 17] width 36 height 14
type input "enterprice"
type input "patterns"
type input "observed"
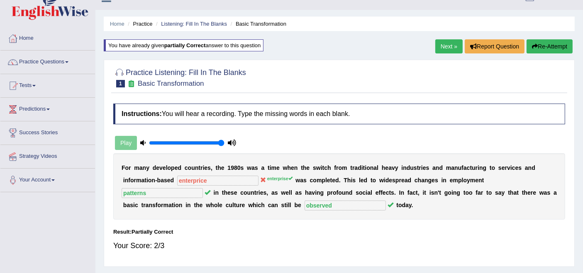
scroll to position [0, 0]
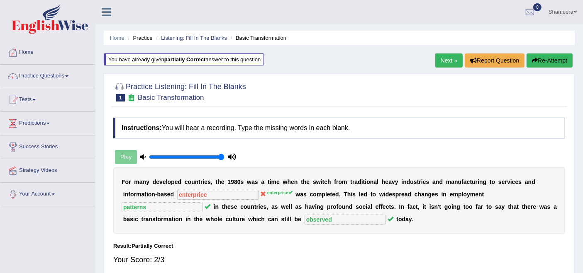
click at [443, 65] on link "Next »" at bounding box center [448, 61] width 27 height 14
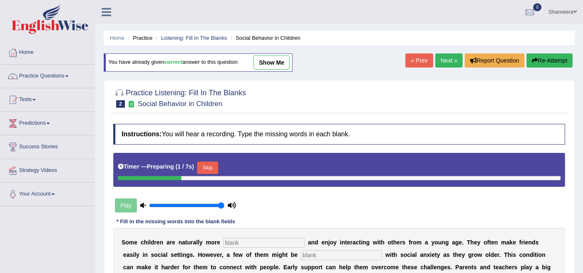
click at [281, 64] on link "show me" at bounding box center [271, 63] width 36 height 14
type input "sociable"
type input "diagnosed"
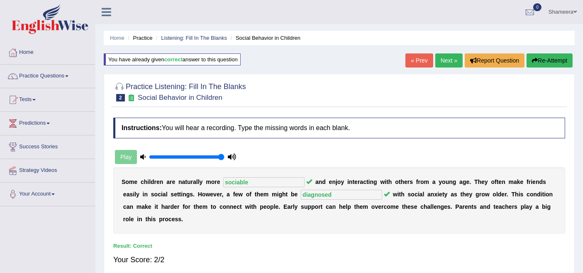
click at [445, 64] on link "Next »" at bounding box center [448, 61] width 27 height 14
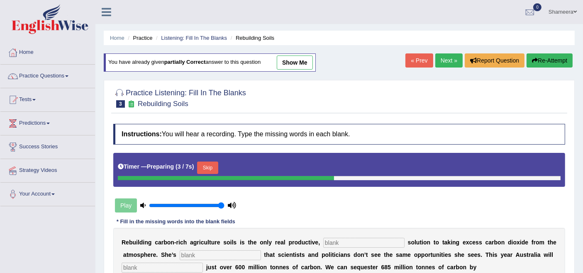
click at [300, 68] on link "show me" at bounding box center [295, 63] width 36 height 14
type input "permanent"
type input "frustrated"
type input "emmit"
type input "increasing"
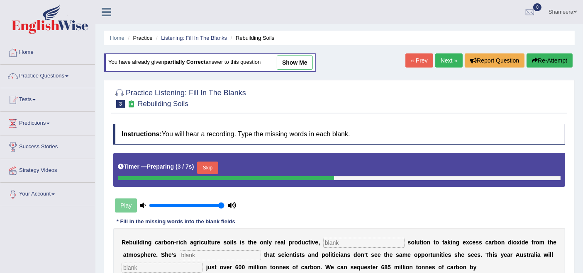
type input "whole"
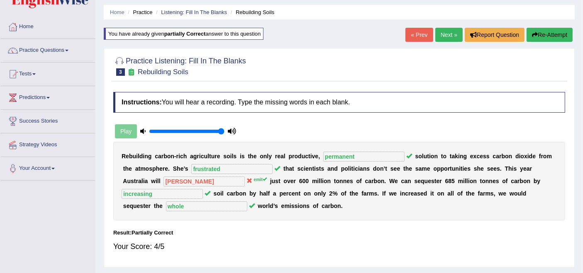
scroll to position [46, 0]
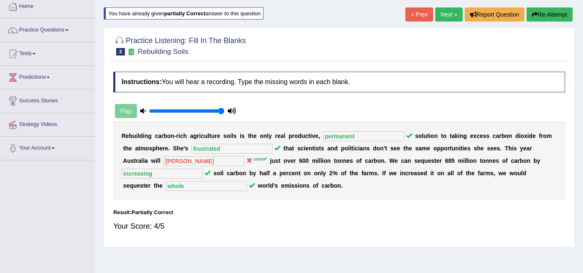
click at [442, 18] on link "Next »" at bounding box center [448, 14] width 27 height 14
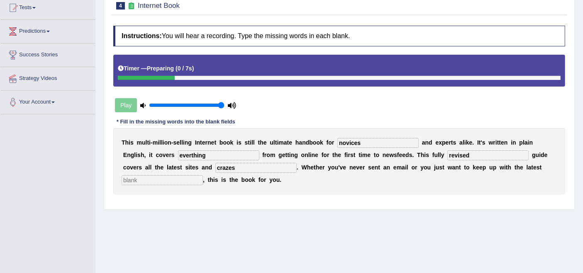
scroll to position [46, 0]
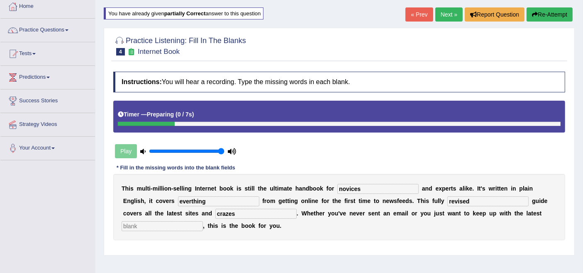
click at [448, 15] on link "Next »" at bounding box center [448, 14] width 27 height 14
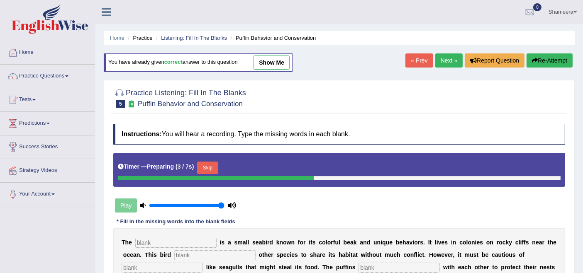
click at [278, 64] on link "show me" at bounding box center [271, 63] width 36 height 14
type input "puffin"
type input "allows"
type input "predators"
type input "cooperate"
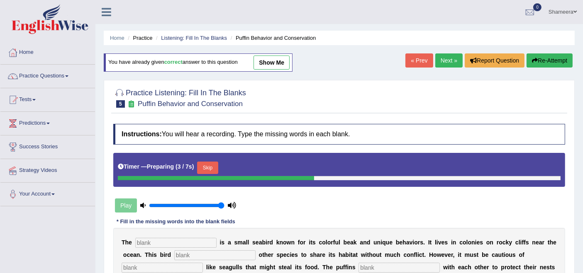
type input "corporate"
type input "safe"
type input "conception"
type input "consumption"
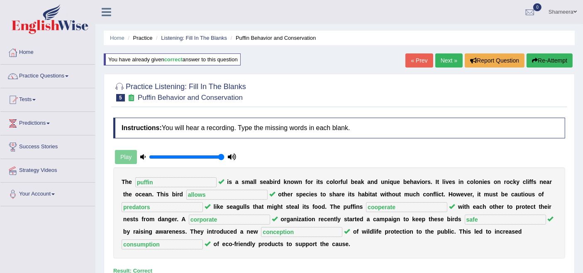
click at [449, 63] on link "Next »" at bounding box center [448, 61] width 27 height 14
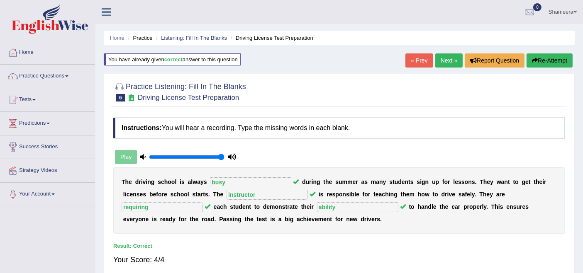
click at [449, 59] on link "Next »" at bounding box center [448, 61] width 27 height 14
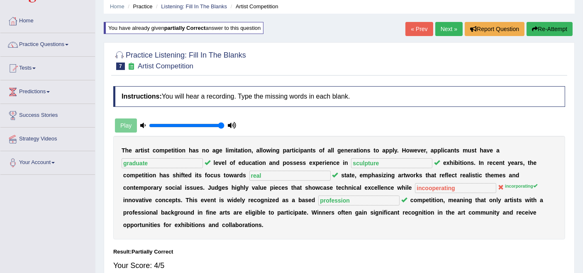
scroll to position [46, 0]
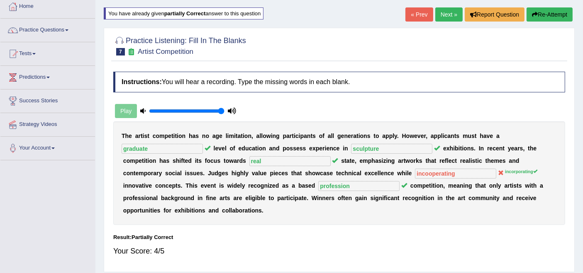
click at [440, 16] on link "Next »" at bounding box center [448, 14] width 27 height 14
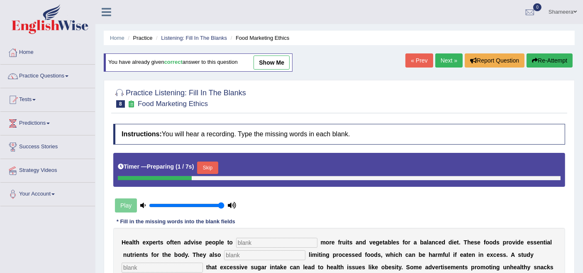
drag, startPoint x: 0, startPoint y: 0, endPoint x: 283, endPoint y: 64, distance: 290.6
click at [266, 64] on link "show me" at bounding box center [271, 63] width 36 height 14
type input "consume"
type input "recommended"
type input "diagnosed"
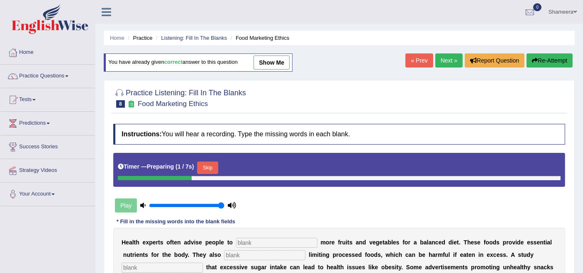
type input "offensive"
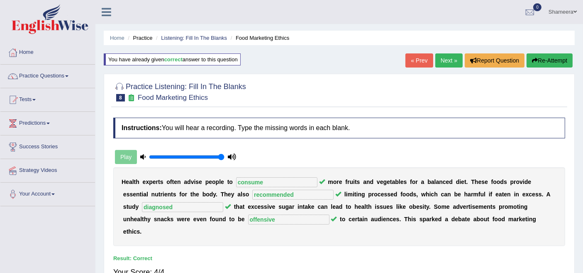
drag, startPoint x: 445, startPoint y: 56, endPoint x: 446, endPoint y: 63, distance: 6.7
click at [445, 56] on link "Next »" at bounding box center [448, 61] width 27 height 14
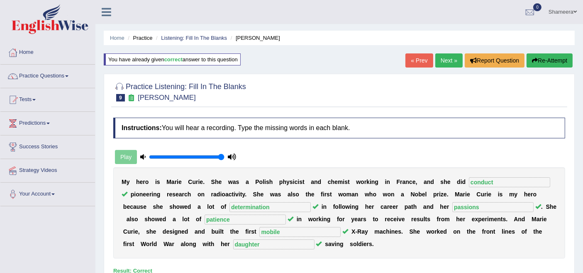
click at [455, 63] on link "Next »" at bounding box center [448, 61] width 27 height 14
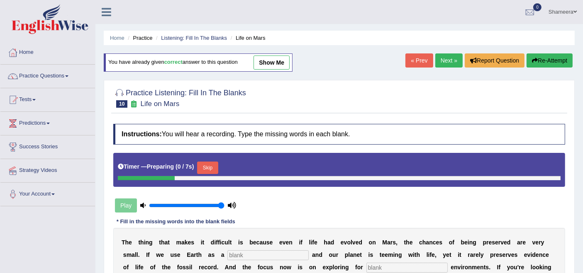
click at [282, 64] on link "show me" at bounding box center [271, 63] width 36 height 14
type input "reference"
type input "habitable"
type input "source"
type input "organic"
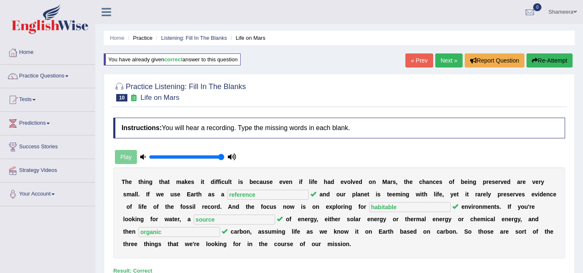
click at [437, 60] on link "Next »" at bounding box center [448, 61] width 27 height 14
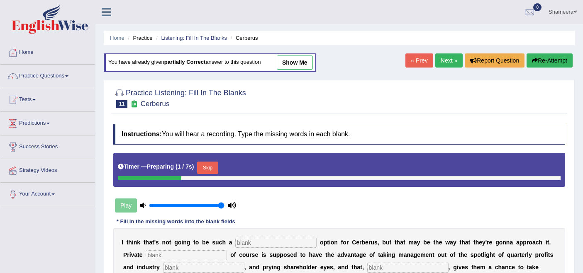
click at [304, 62] on link "show me" at bounding box center [295, 63] width 36 height 14
type input "viable"
type input "equity"
type input "analysists"
type input "hypothetically"
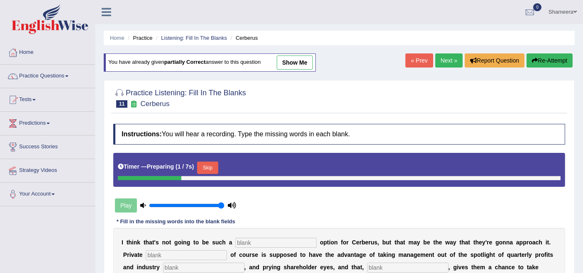
type input "patience"
type input "optimism"
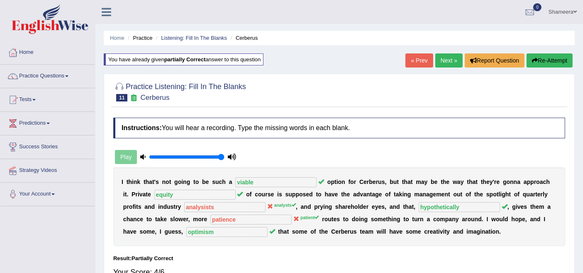
scroll to position [46, 0]
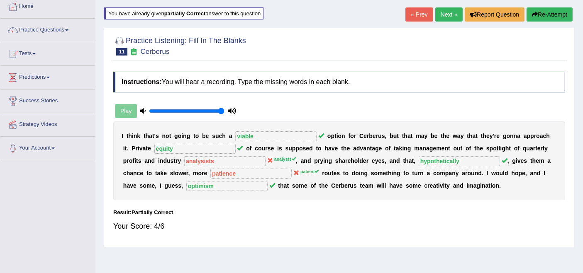
click at [441, 17] on link "Next »" at bounding box center [448, 14] width 27 height 14
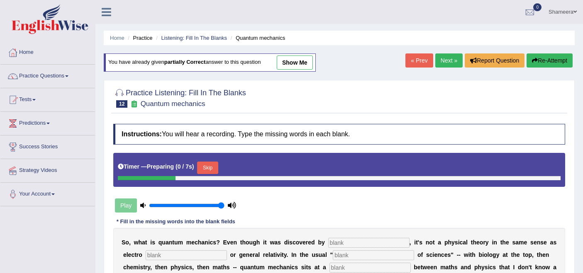
drag, startPoint x: 0, startPoint y: 0, endPoint x: 297, endPoint y: 62, distance: 303.8
click at [286, 56] on link "show me" at bounding box center [295, 63] width 36 height 14
type input "physicists"
type input "magentism"
type input "hierarchy"
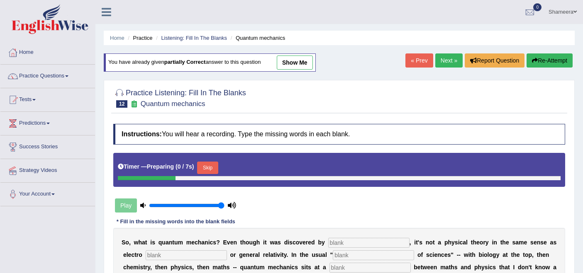
type input "level"
type input "operating"
type input "exception"
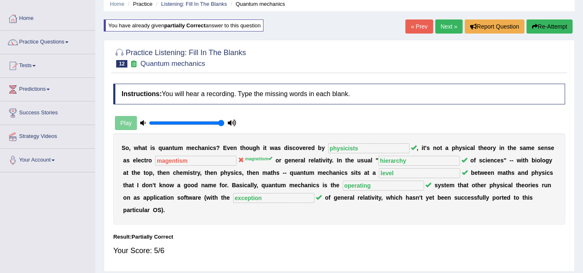
scroll to position [46, 0]
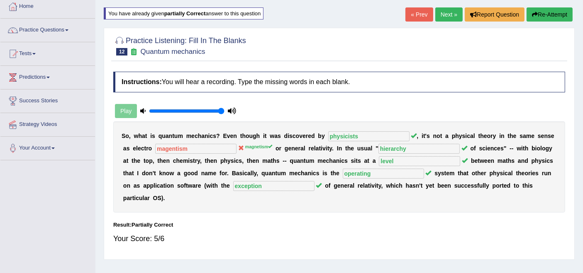
drag, startPoint x: 441, startPoint y: 17, endPoint x: 441, endPoint y: 22, distance: 4.6
click at [441, 18] on link "Next »" at bounding box center [448, 14] width 27 height 14
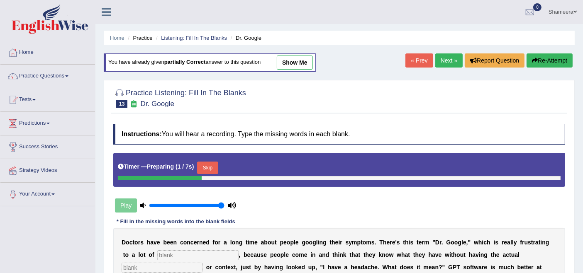
click at [290, 65] on link "show me" at bounding box center [295, 63] width 36 height 14
type input "physicians"
type input "expertise"
type input "determining"
type input "preminalary"
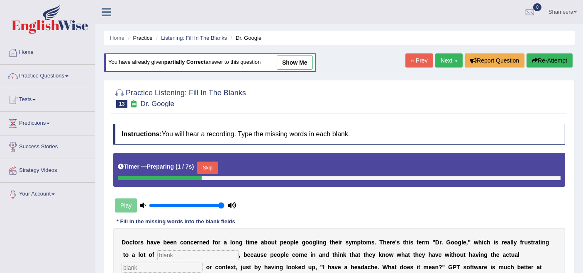
type input "untrained"
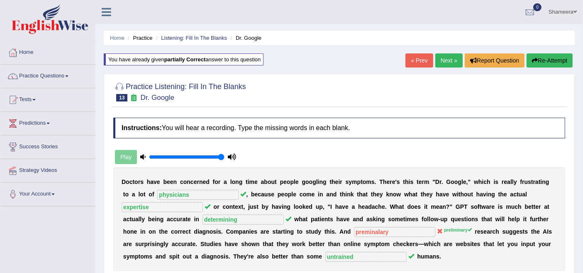
click at [449, 65] on link "Next »" at bounding box center [448, 61] width 27 height 14
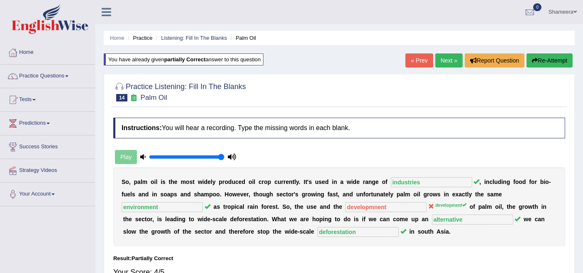
scroll to position [46, 0]
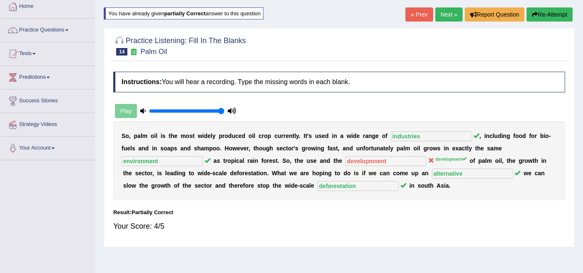
click at [444, 19] on link "Next »" at bounding box center [448, 14] width 27 height 14
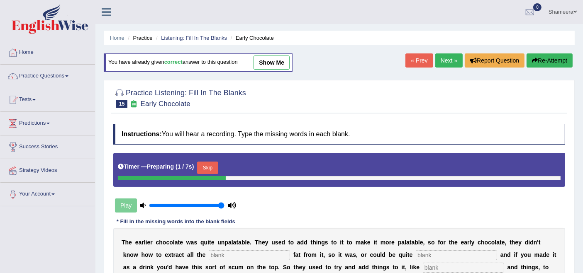
drag, startPoint x: 273, startPoint y: 62, endPoint x: 279, endPoint y: 68, distance: 9.1
click at [273, 62] on link "show me" at bounding box center [271, 63] width 36 height 14
type input "cocoa"
type input "greasy"
type input "starch"
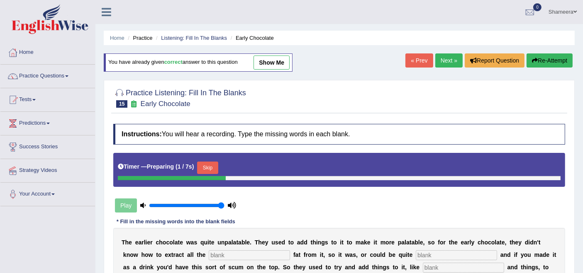
type input "scandals"
type input "horrible"
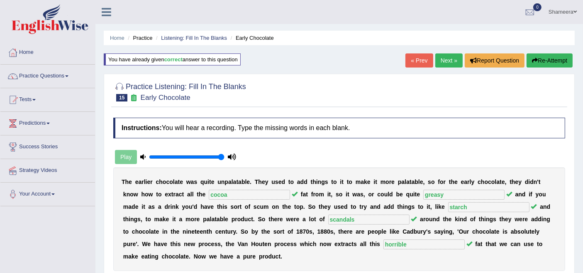
click at [445, 54] on link "Next »" at bounding box center [448, 61] width 27 height 14
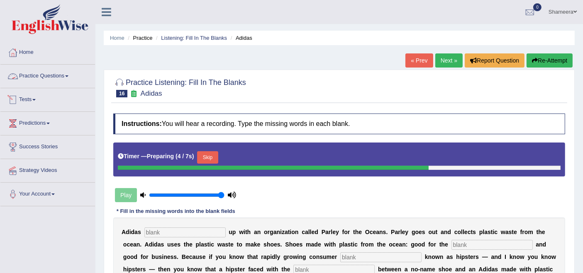
click at [51, 68] on link "Practice Questions" at bounding box center [47, 75] width 95 height 21
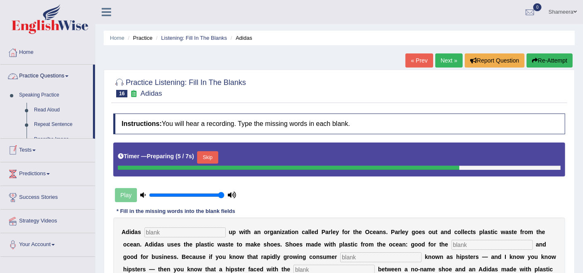
click at [56, 74] on link "Practice Questions" at bounding box center [46, 75] width 93 height 21
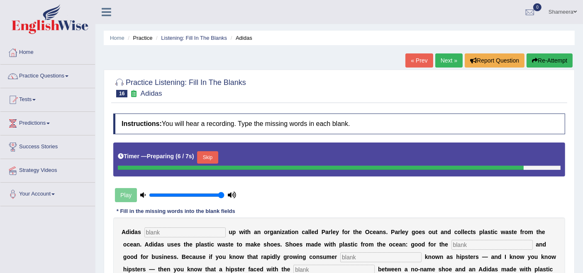
click at [56, 74] on link "Practice Questions" at bounding box center [47, 75] width 95 height 21
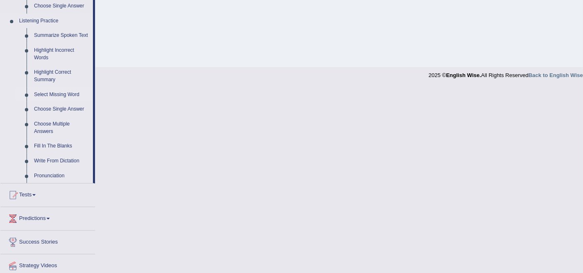
scroll to position [368, 0]
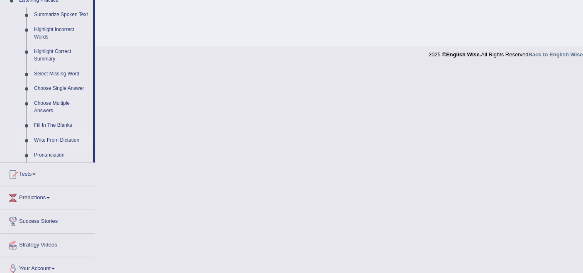
click at [64, 138] on link "Write From Dictation" at bounding box center [61, 140] width 63 height 15
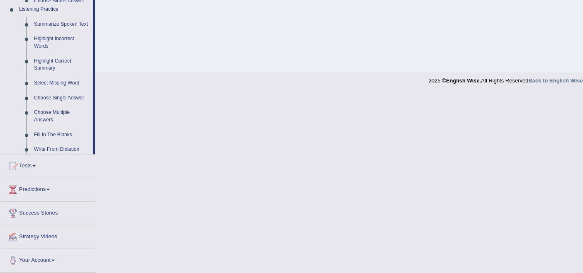
scroll to position [227, 0]
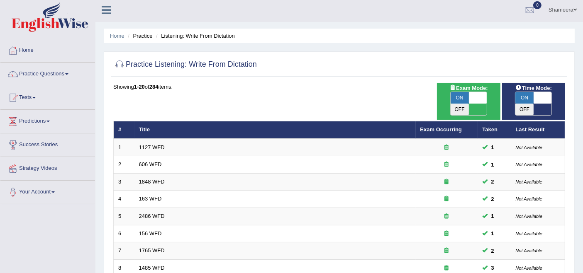
scroll to position [1, 0]
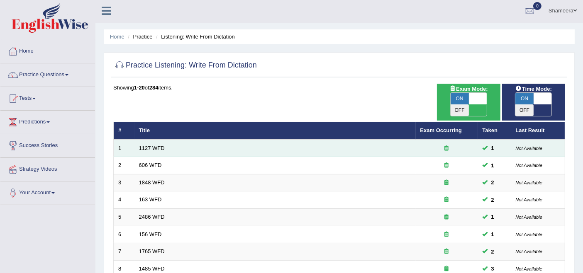
click at [151, 140] on td "1127 WFD" at bounding box center [274, 148] width 281 height 17
click at [153, 145] on link "1127 WFD" at bounding box center [152, 148] width 26 height 6
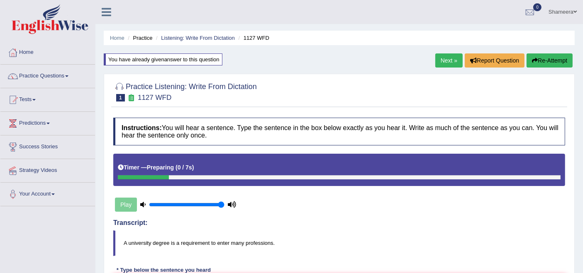
click at [442, 58] on link "Next »" at bounding box center [448, 61] width 27 height 14
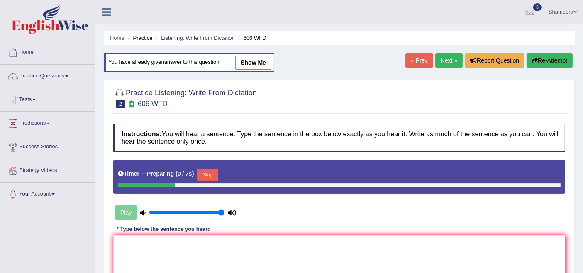
click at [252, 60] on link "show me" at bounding box center [253, 63] width 36 height 14
type textarea "Students will study the language and literature in ancient Greece."
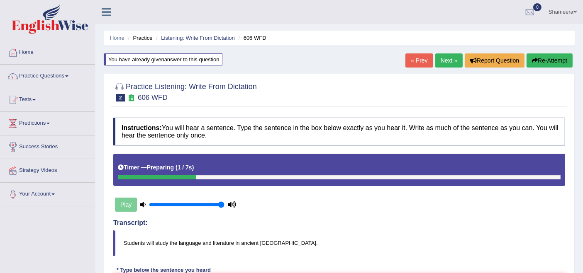
click at [440, 61] on link "Next »" at bounding box center [448, 61] width 27 height 14
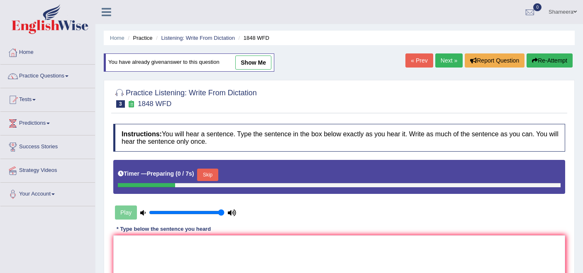
click at [249, 67] on link "show me" at bounding box center [253, 63] width 36 height 14
type textarea "Students must present a valid identifcation to enrol in this course."
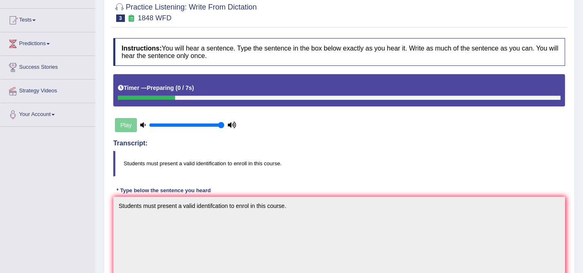
scroll to position [46, 0]
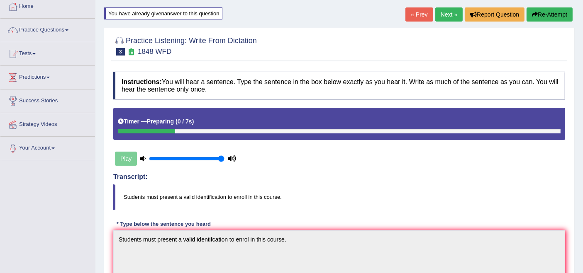
click at [442, 16] on link "Next »" at bounding box center [448, 14] width 27 height 14
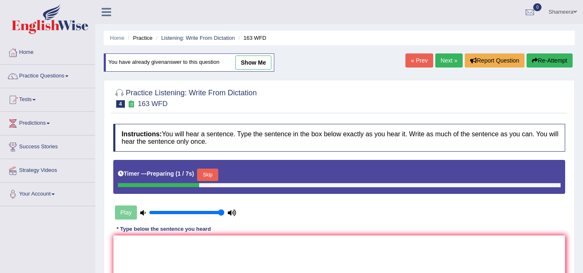
click at [253, 62] on link "show me" at bounding box center [253, 63] width 36 height 14
type textarea "A number of assignments will be submitted to the conference."
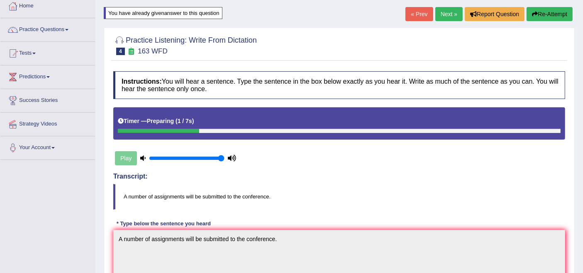
scroll to position [46, 0]
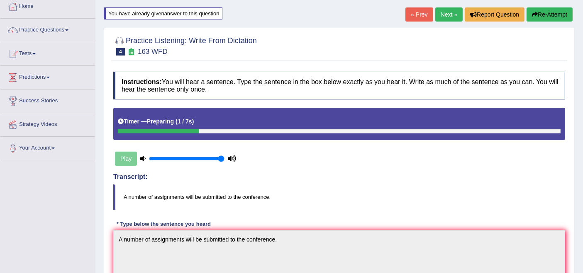
click at [435, 15] on link "Next »" at bounding box center [448, 14] width 27 height 14
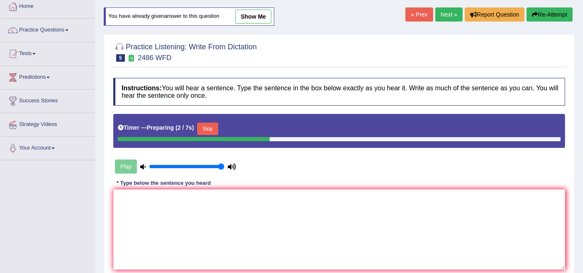
click at [254, 16] on link "show me" at bounding box center [253, 17] width 36 height 14
type textarea "It is quite clear our facial expressions are different across the world."
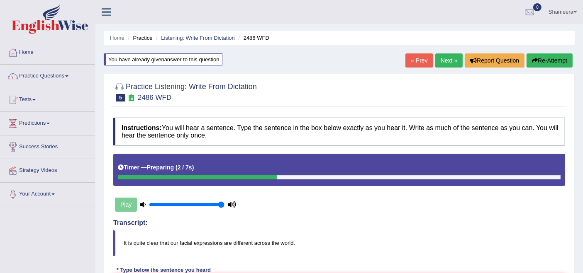
click at [441, 58] on link "Next »" at bounding box center [448, 61] width 27 height 14
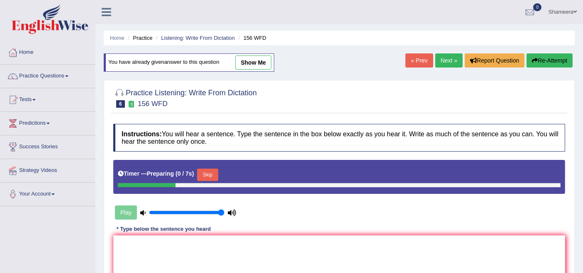
drag, startPoint x: 0, startPoint y: 0, endPoint x: 262, endPoint y: 66, distance: 269.9
click at [262, 66] on link "show me" at bounding box center [253, 63] width 36 height 14
type textarea "All of your assignments are due by [DATE]."
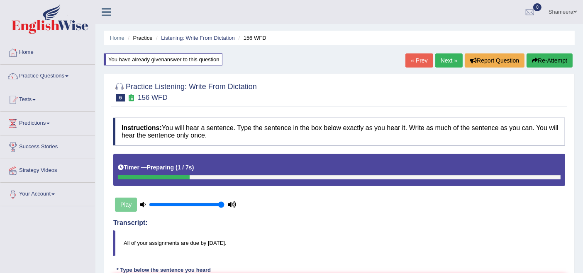
click at [447, 63] on link "Next »" at bounding box center [448, 61] width 27 height 14
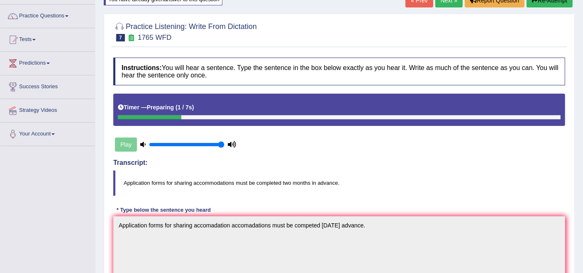
scroll to position [46, 0]
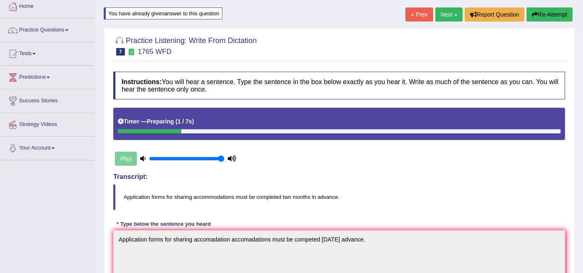
click at [451, 12] on link "Next »" at bounding box center [448, 14] width 27 height 14
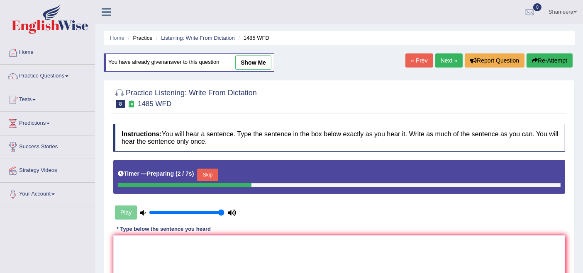
drag, startPoint x: 249, startPoint y: 57, endPoint x: 254, endPoint y: 60, distance: 5.6
click at [249, 57] on link "show me" at bounding box center [253, 63] width 36 height 14
type textarea "Course work gives students the chance to thoroughly explore the subject."
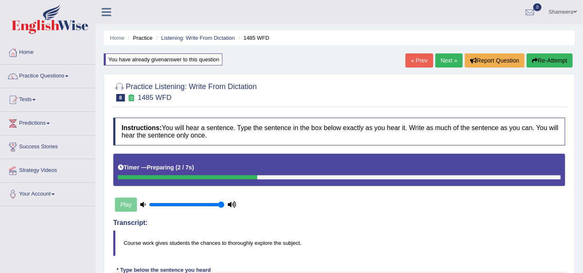
click at [445, 61] on link "Next »" at bounding box center [448, 61] width 27 height 14
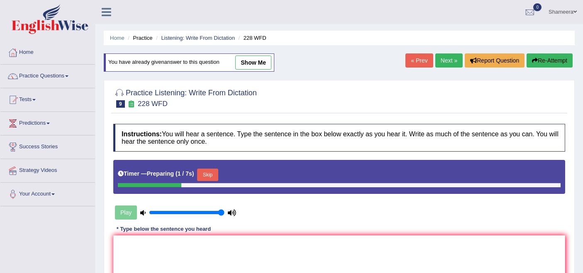
click at [253, 60] on link "show me" at bounding box center [253, 63] width 36 height 14
type textarea "Computer science have become a popular university University degree course."
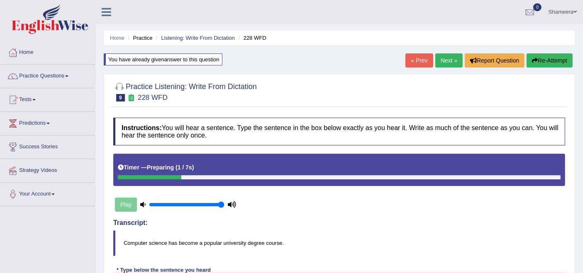
click at [445, 63] on link "Next »" at bounding box center [448, 61] width 27 height 14
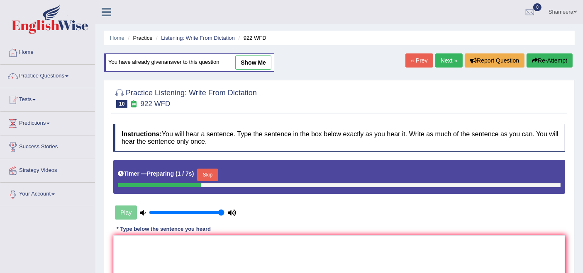
drag, startPoint x: 249, startPoint y: 62, endPoint x: 253, endPoint y: 66, distance: 5.6
click at [249, 62] on link "show me" at bounding box center [253, 63] width 36 height 14
type textarea "Students intending intend to attend the conference must register first."
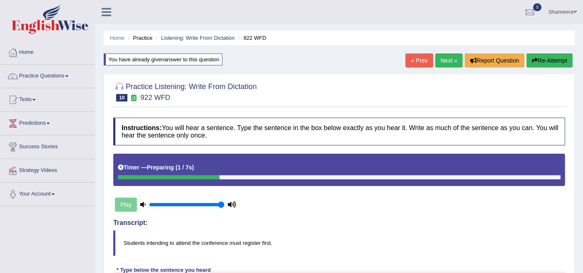
click at [440, 58] on link "Next »" at bounding box center [448, 61] width 27 height 14
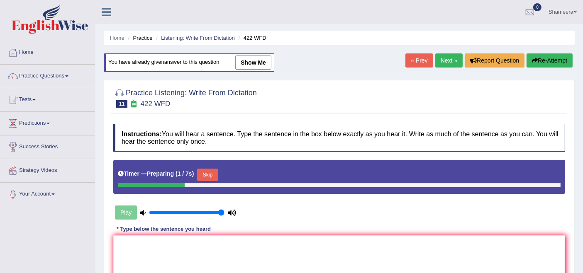
drag, startPoint x: 0, startPoint y: 0, endPoint x: 271, endPoint y: 71, distance: 279.9
click at [255, 61] on link "show me" at bounding box center [253, 63] width 36 height 14
type textarea "The most important details in of this argument are missing."
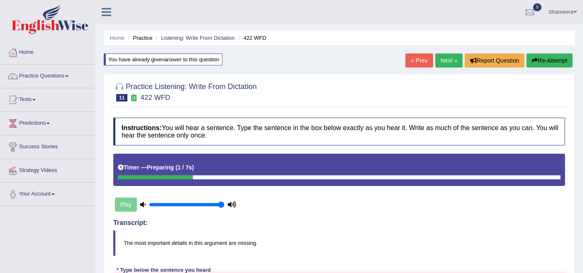
click at [451, 65] on link "Next »" at bounding box center [448, 61] width 27 height 14
click at [443, 60] on link "Next »" at bounding box center [448, 61] width 27 height 14
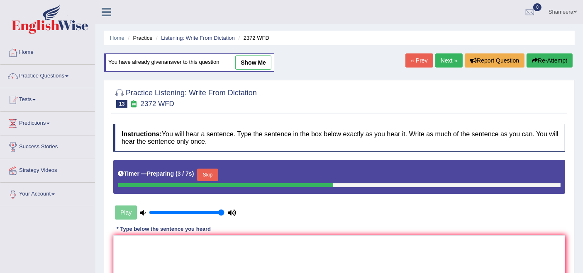
click at [244, 61] on link "show me" at bounding box center [253, 63] width 36 height 14
type textarea "We must hand in our assignment assignments by the end of the semester."
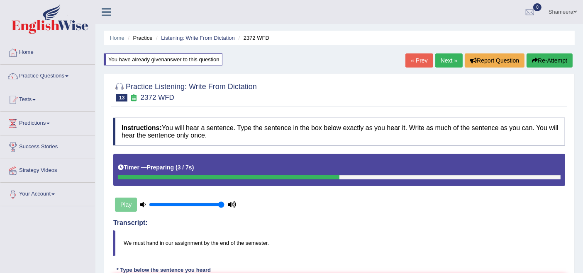
drag, startPoint x: 204, startPoint y: 39, endPoint x: 213, endPoint y: 48, distance: 12.3
click at [204, 39] on link "Listening: Write From Dictation" at bounding box center [198, 38] width 74 height 6
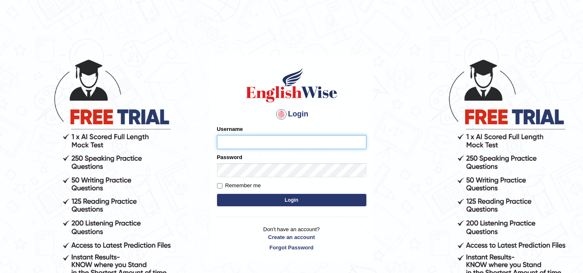
type input "Spmedi"
drag, startPoint x: 263, startPoint y: 138, endPoint x: 214, endPoint y: 141, distance: 49.5
click at [214, 141] on div "Login Please fix the following errors: Username Spmedi Password Remember me Log…" at bounding box center [291, 158] width 163 height 207
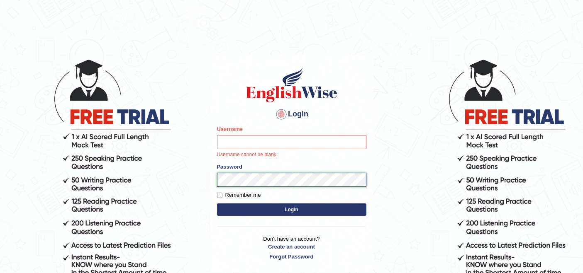
click at [202, 170] on body "Login Please fix the following errors: Username Username cannot be blank. Passw…" at bounding box center [291, 165] width 583 height 273
click at [206, 57] on body "Login Please fix the following errors: Username Username cannot be blank. Passw…" at bounding box center [291, 165] width 583 height 273
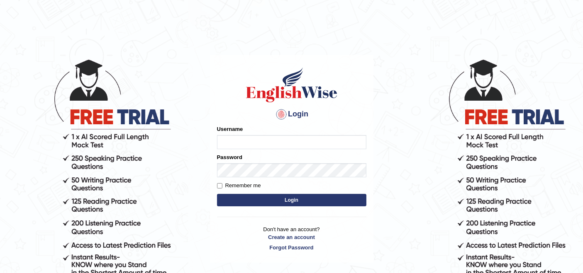
type input "Spmedi"
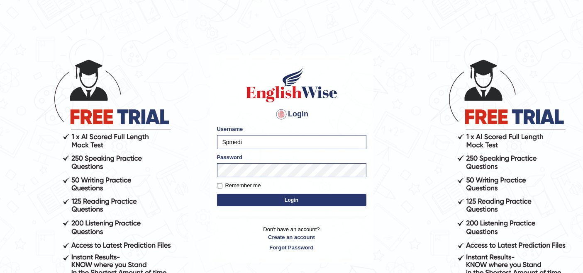
drag, startPoint x: 253, startPoint y: 141, endPoint x: 200, endPoint y: 145, distance: 52.4
click at [200, 145] on body "Login Please fix the following errors: Username Spmedi Password Remember me Log…" at bounding box center [291, 165] width 583 height 273
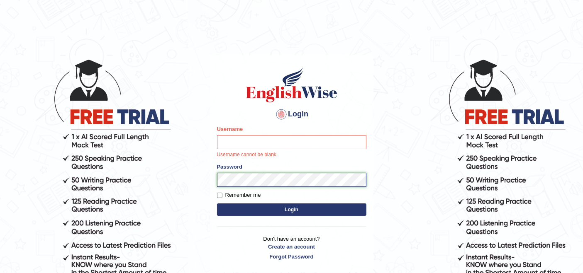
click at [204, 164] on body "Login Please fix the following errors: Username Username cannot be blank. Passw…" at bounding box center [291, 165] width 583 height 273
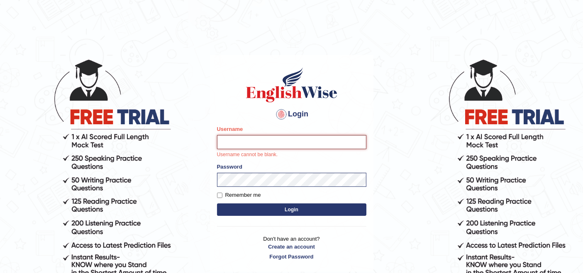
click at [287, 144] on input "Username" at bounding box center [291, 142] width 149 height 14
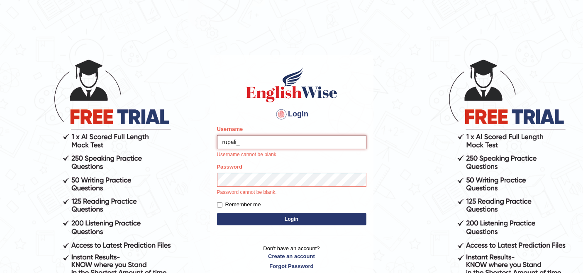
type input "rupali_australia"
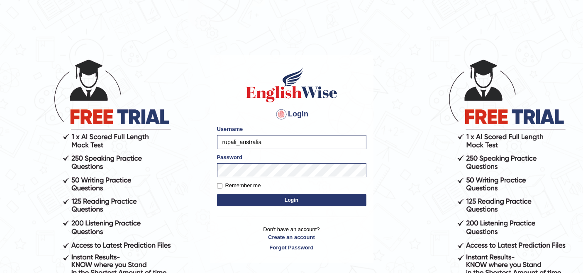
click at [293, 202] on button "Login" at bounding box center [291, 200] width 149 height 12
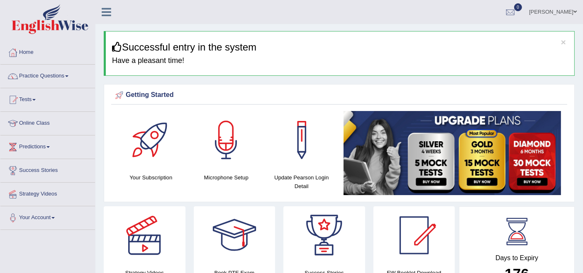
click at [37, 75] on link "Practice Questions" at bounding box center [47, 75] width 95 height 21
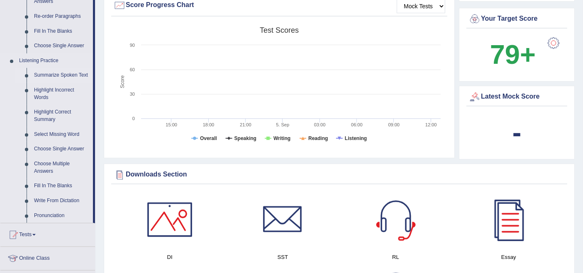
scroll to position [322, 0]
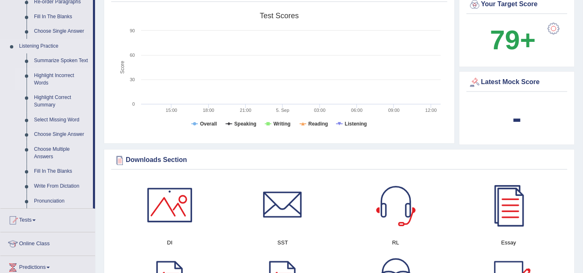
click at [49, 78] on link "Highlight Incorrect Words" at bounding box center [61, 79] width 63 height 22
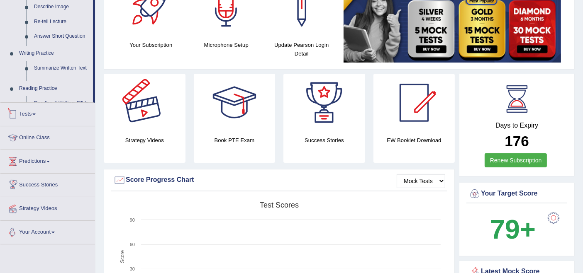
scroll to position [277, 0]
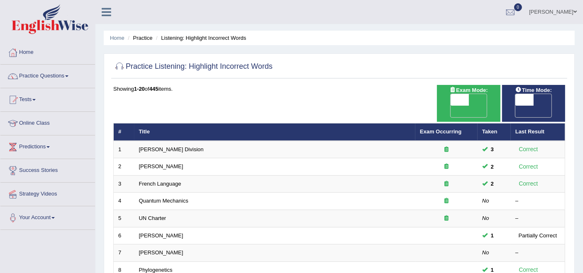
click at [451, 106] on span "OFF" at bounding box center [441, 112] width 18 height 12
checkbox input "true"
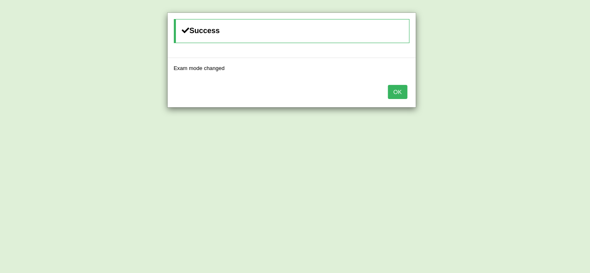
click at [403, 91] on button "OK" at bounding box center [397, 92] width 19 height 14
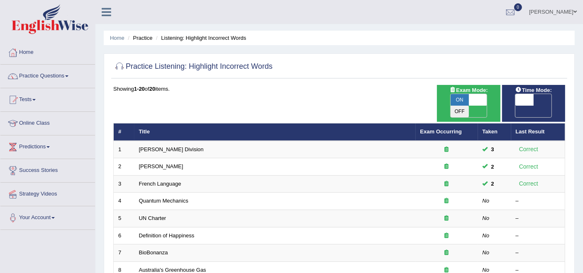
drag, startPoint x: 0, startPoint y: 0, endPoint x: 533, endPoint y: 100, distance: 542.3
click at [533, 100] on span at bounding box center [524, 100] width 18 height 12
click at [515, 106] on span "OFF" at bounding box center [506, 112] width 18 height 12
checkbox input "true"
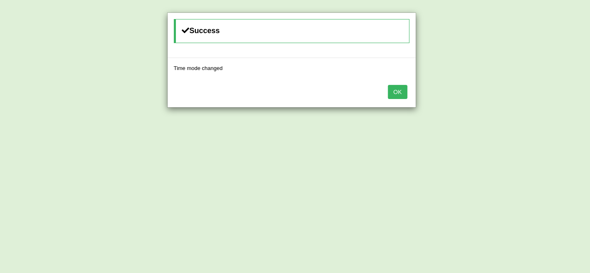
click at [396, 93] on button "OK" at bounding box center [397, 92] width 19 height 14
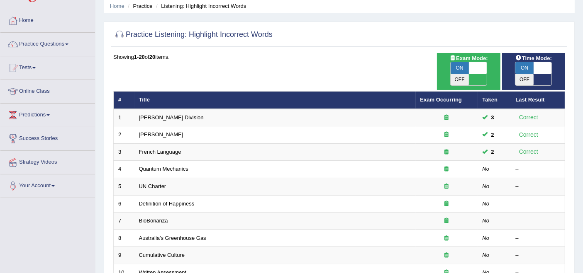
scroll to position [46, 0]
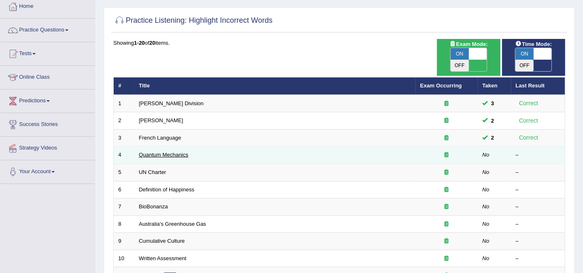
click at [155, 152] on link "Quantum Mechanics" at bounding box center [163, 155] width 49 height 6
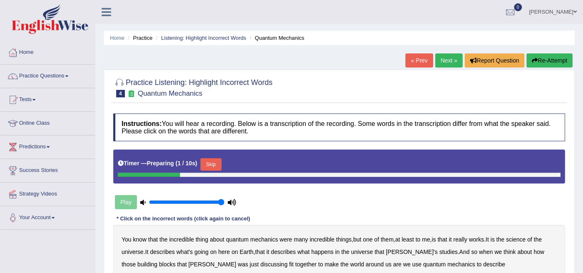
click at [217, 161] on button "Skip" at bounding box center [210, 164] width 21 height 12
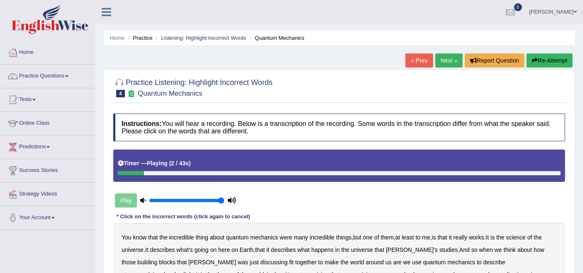
click at [143, 200] on icon at bounding box center [142, 200] width 5 height 5
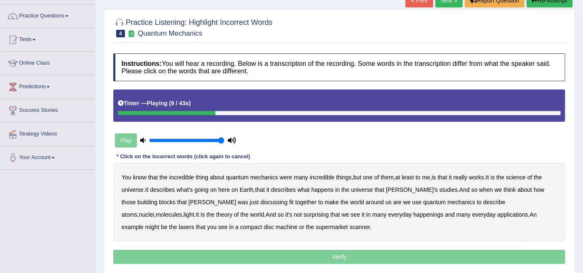
scroll to position [46, 0]
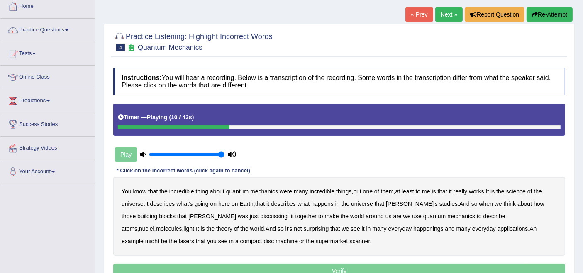
click at [426, 16] on link "« Prev" at bounding box center [418, 14] width 27 height 14
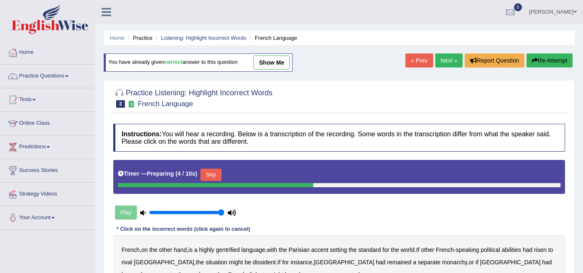
click at [212, 173] on button "Skip" at bounding box center [210, 175] width 21 height 12
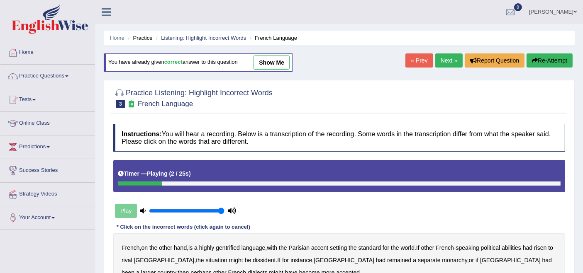
click at [418, 59] on link "« Prev" at bounding box center [418, 61] width 27 height 14
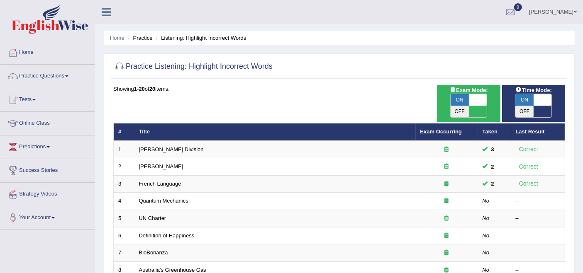
click at [475, 101] on span at bounding box center [478, 100] width 18 height 12
checkbox input "false"
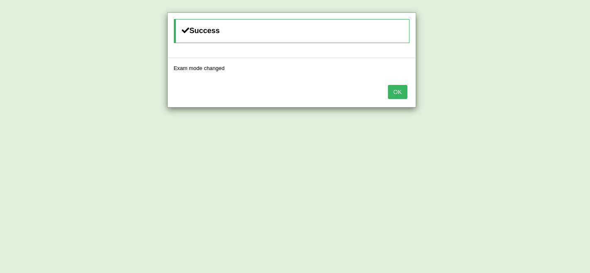
click at [400, 94] on button "OK" at bounding box center [397, 92] width 19 height 14
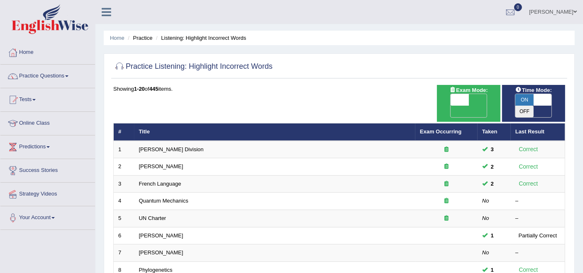
drag, startPoint x: 0, startPoint y: 0, endPoint x: 538, endPoint y: 101, distance: 547.5
click at [538, 101] on span at bounding box center [543, 100] width 18 height 12
checkbox input "false"
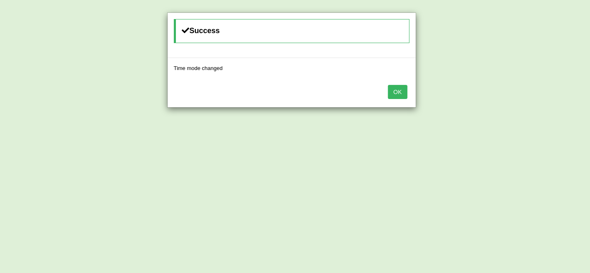
click at [394, 93] on button "OK" at bounding box center [397, 92] width 19 height 14
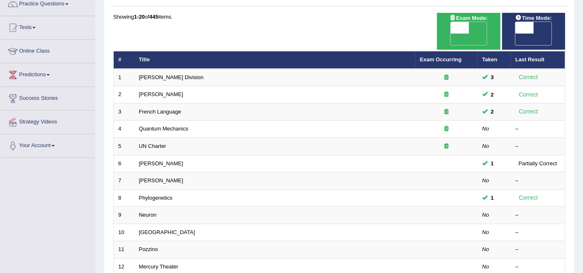
scroll to position [92, 0]
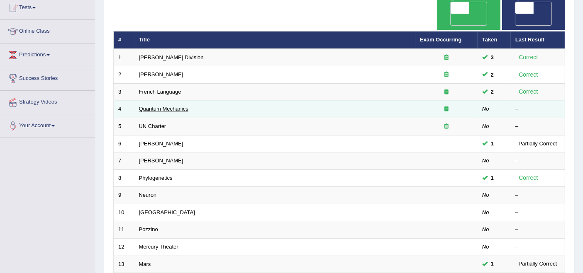
click at [152, 106] on link "Quantum Mechanics" at bounding box center [163, 109] width 49 height 6
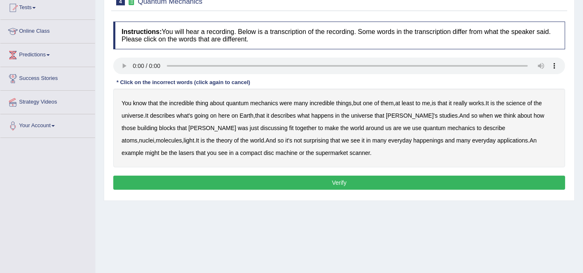
scroll to position [46, 0]
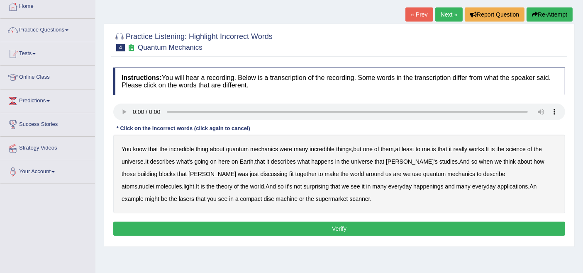
click at [234, 150] on b "quantum" at bounding box center [237, 149] width 22 height 7
click at [521, 151] on b "science" at bounding box center [515, 149] width 19 height 7
click at [261, 174] on b "discussing" at bounding box center [274, 174] width 27 height 7
click at [320, 189] on div "You know that the incredible thing about quantum mechanics were many incredible…" at bounding box center [339, 174] width 452 height 79
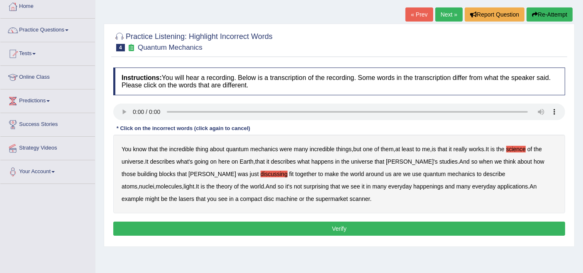
click at [413, 187] on b "happenings" at bounding box center [428, 186] width 30 height 7
click at [275, 197] on b "machine" at bounding box center [286, 199] width 22 height 7
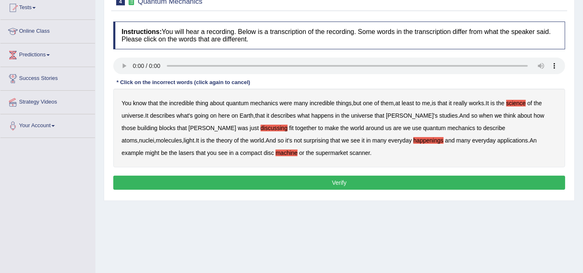
click at [286, 185] on button "Verify" at bounding box center [339, 183] width 452 height 14
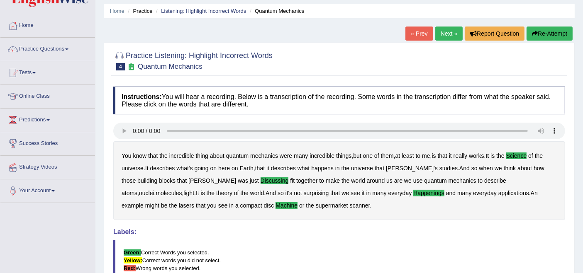
scroll to position [0, 0]
